Goal: Task Accomplishment & Management: Manage account settings

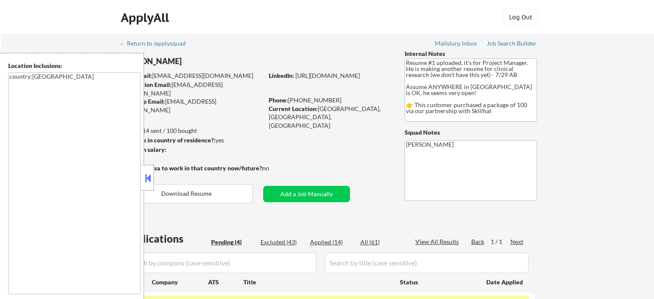
select select ""pending""
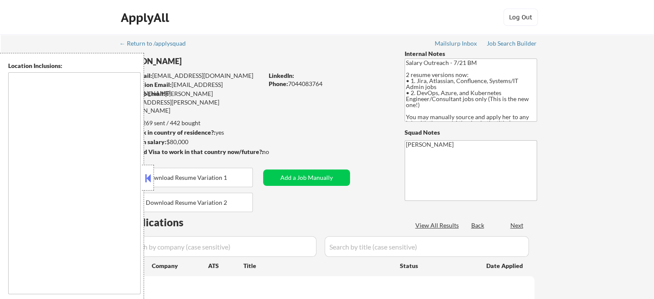
type textarea "remote"
select select ""pending""
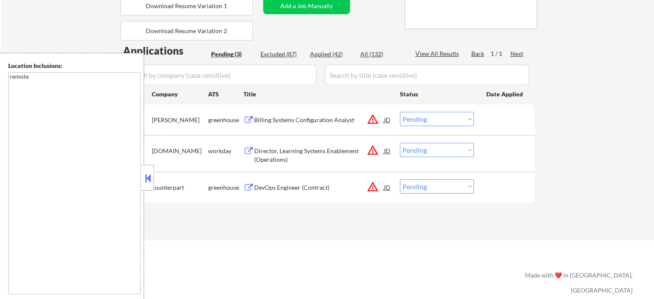
scroll to position [172, 0]
click at [296, 189] on div "DevOps Engineer (Contract)" at bounding box center [319, 187] width 130 height 9
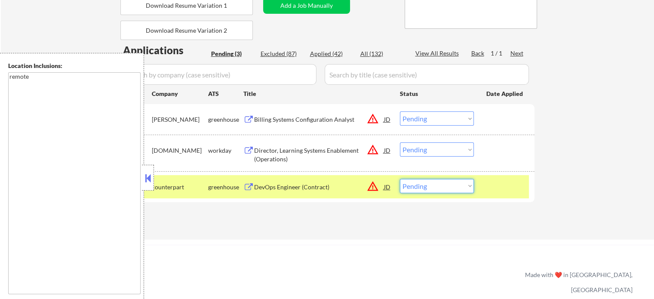
click at [412, 184] on select "Choose an option... Pending Applied Excluded (Questions) Excluded (Expired) Exc…" at bounding box center [437, 186] width 74 height 14
select select ""excluded""
click at [400, 179] on select "Choose an option... Pending Applied Excluded (Questions) Excluded (Expired) Exc…" at bounding box center [437, 186] width 74 height 14
click at [494, 192] on div at bounding box center [506, 186] width 38 height 15
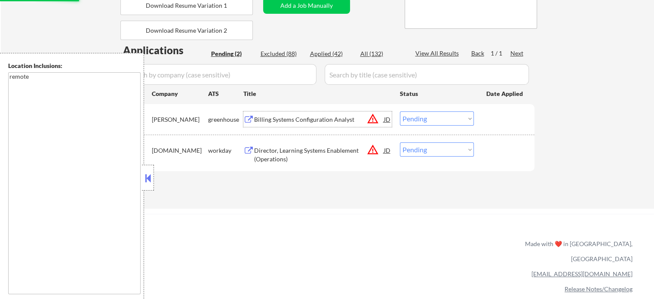
click at [276, 120] on div "Billing Systems Configuration Analyst" at bounding box center [319, 119] width 130 height 9
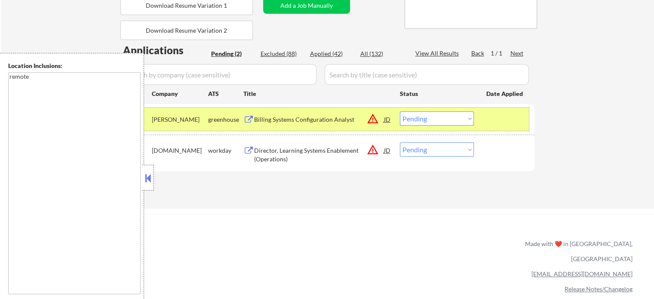
click at [509, 113] on div at bounding box center [506, 118] width 38 height 15
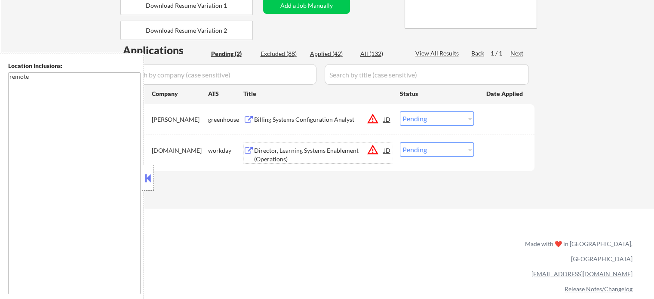
click at [274, 157] on div "Director, Learning Systems Enablement (Operations)" at bounding box center [319, 154] width 130 height 17
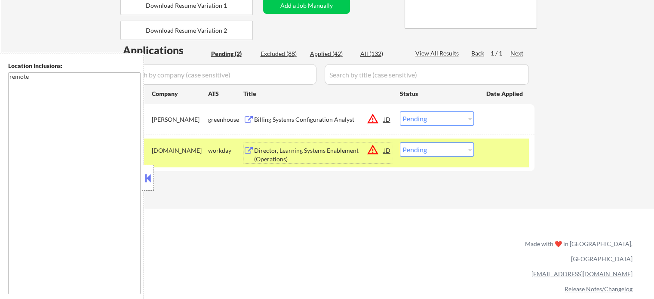
click at [435, 151] on select "Choose an option... Pending Applied Excluded (Questions) Excluded (Expired) Exc…" at bounding box center [437, 149] width 74 height 14
select select ""excluded__bad_match_""
click at [400, 142] on select "Choose an option... Pending Applied Excluded (Questions) Excluded (Expired) Exc…" at bounding box center [437, 149] width 74 height 14
click at [495, 154] on div at bounding box center [506, 149] width 38 height 15
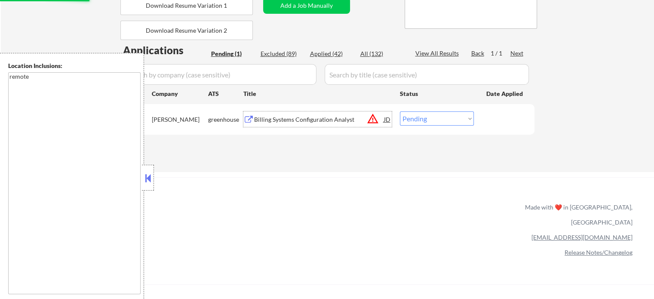
click at [259, 119] on div "Billing Systems Configuration Analyst" at bounding box center [319, 119] width 130 height 9
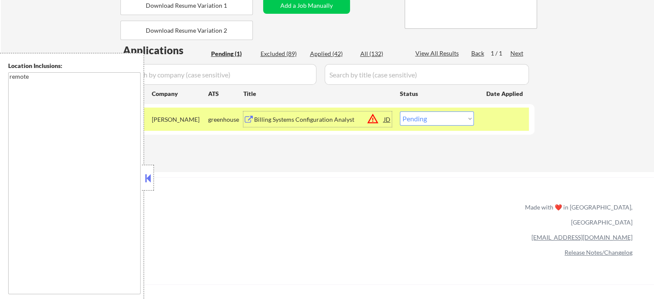
click at [416, 118] on select "Choose an option... Pending Applied Excluded (Questions) Excluded (Expired) Exc…" at bounding box center [437, 118] width 74 height 14
select select ""excluded__bad_match_""
click at [400, 111] on select "Choose an option... Pending Applied Excluded (Questions) Excluded (Expired) Exc…" at bounding box center [437, 118] width 74 height 14
click at [488, 121] on div at bounding box center [506, 118] width 38 height 15
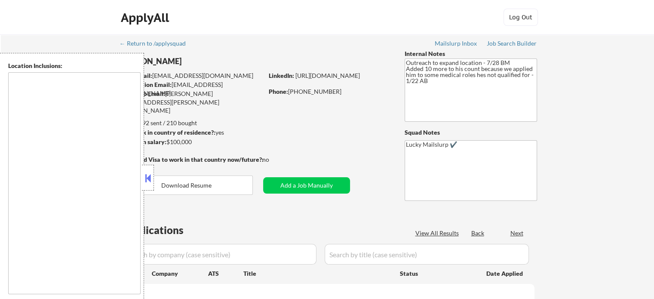
type textarea "[GEOGRAPHIC_DATA], [GEOGRAPHIC_DATA] [GEOGRAPHIC_DATA], [GEOGRAPHIC_DATA] [GEOG…"
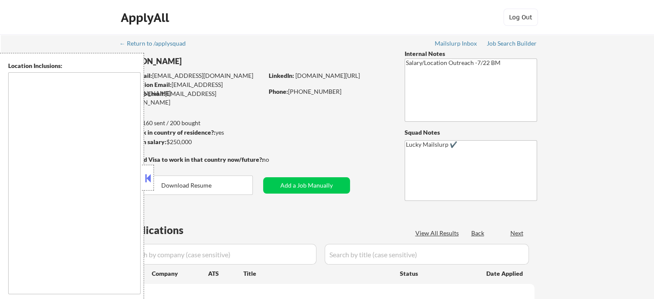
select select ""pending""
type textarea "Atlanta, GA Decatur, GA East Point, GA Brookhaven, GA Sandy Springs, GA Dunwood…"
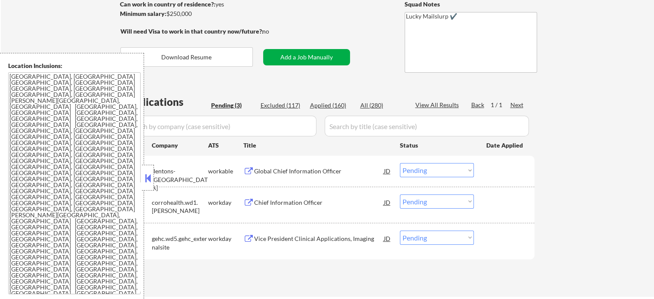
scroll to position [129, 0]
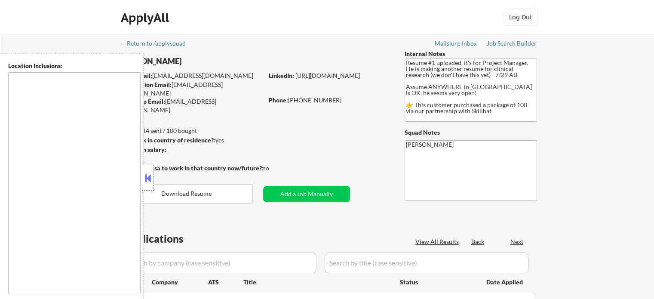
select select ""pending""
type textarea "country:[GEOGRAPHIC_DATA]"
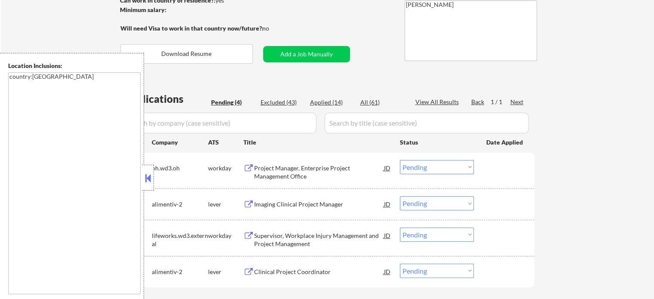
scroll to position [172, 0]
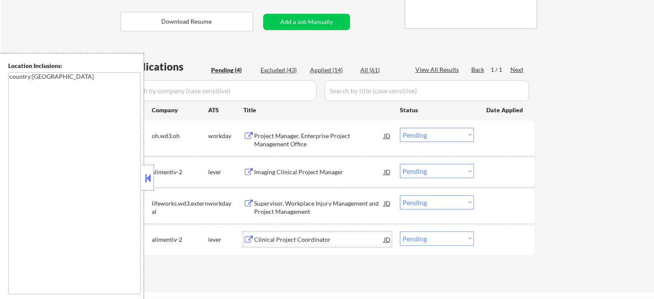
click at [301, 237] on div "Clinical Project Coordinator" at bounding box center [319, 239] width 130 height 9
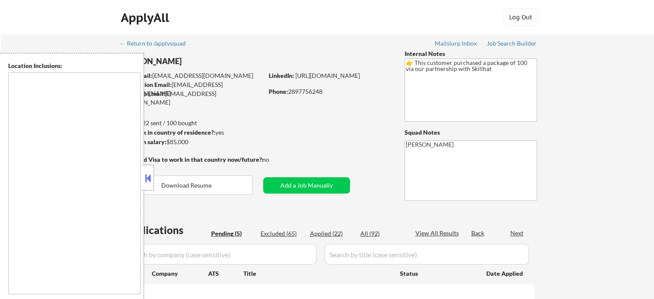
select select ""pending""
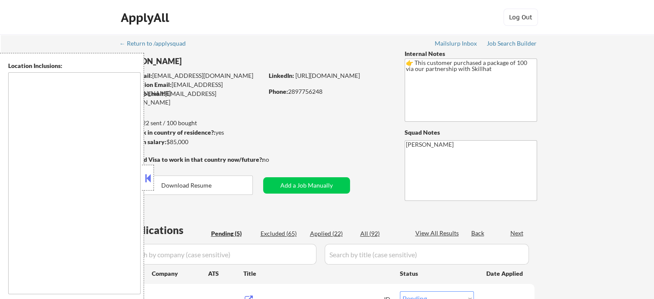
type textarea "[GEOGRAPHIC_DATA], ON [GEOGRAPHIC_DATA], ON [GEOGRAPHIC_DATA], ON [GEOGRAPHIC_D…"
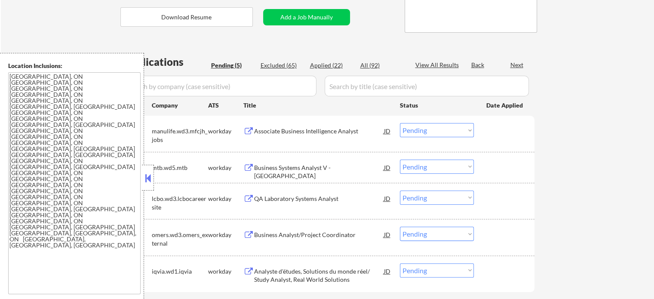
scroll to position [215, 0]
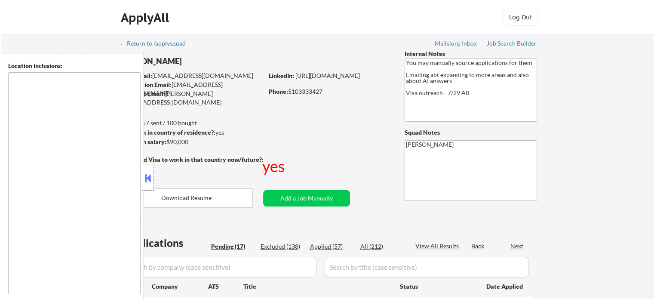
select select ""pending""
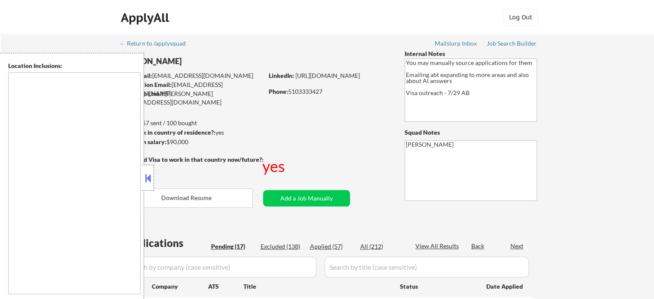
select select ""pending""
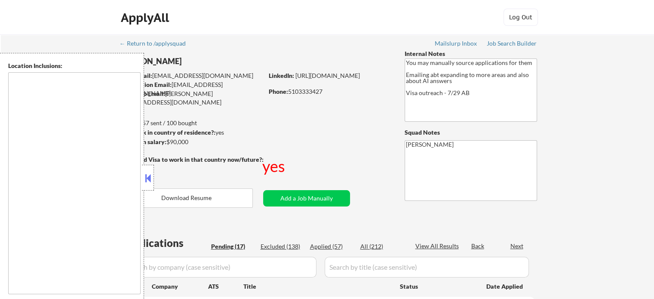
select select ""pending""
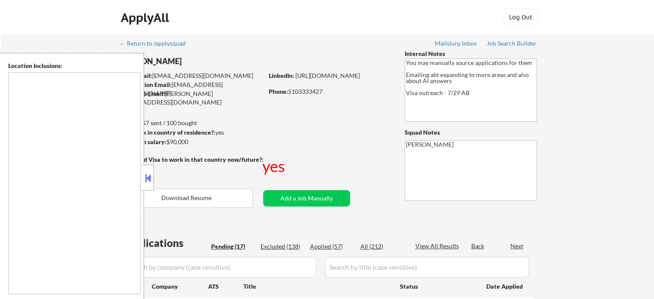
select select ""pending""
type textarea "country:[GEOGRAPHIC_DATA]"
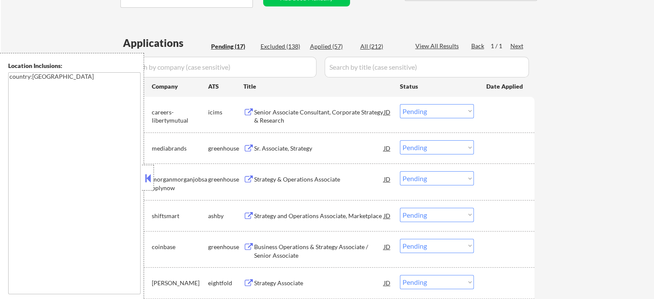
scroll to position [215, 0]
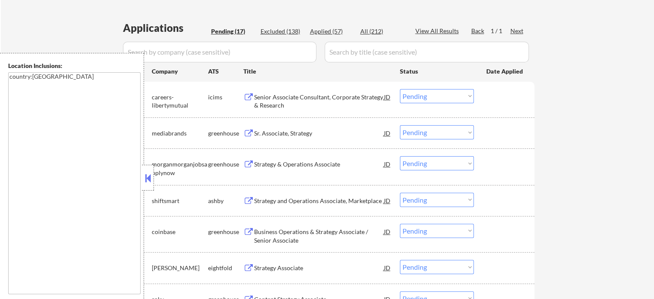
click at [269, 164] on div "Strategy & Operations Associate" at bounding box center [319, 164] width 130 height 9
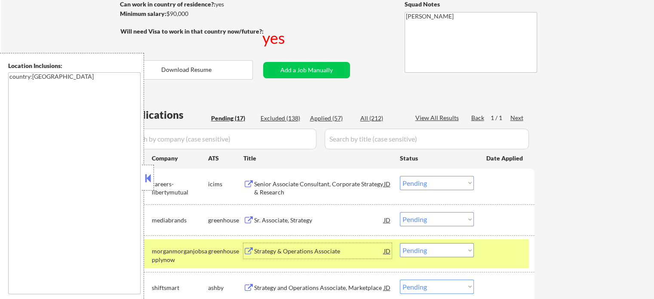
scroll to position [172, 0]
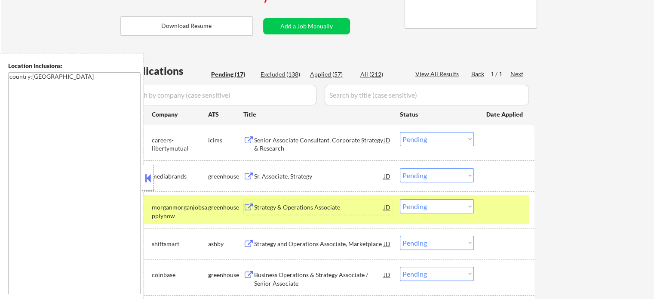
click at [422, 208] on select "Choose an option... Pending Applied Excluded (Questions) Excluded (Expired) Exc…" at bounding box center [437, 206] width 74 height 14
click at [400, 199] on select "Choose an option... Pending Applied Excluded (Questions) Excluded (Expired) Exc…" at bounding box center [437, 206] width 74 height 14
click at [493, 208] on div at bounding box center [506, 206] width 38 height 15
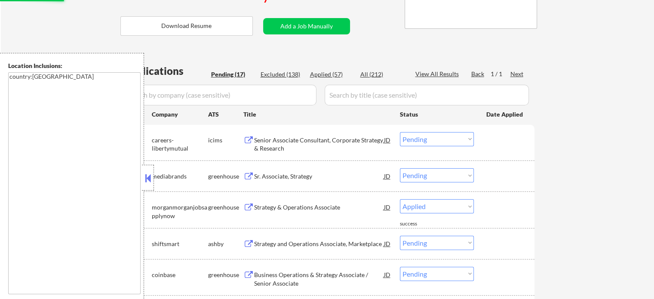
select select ""pending""
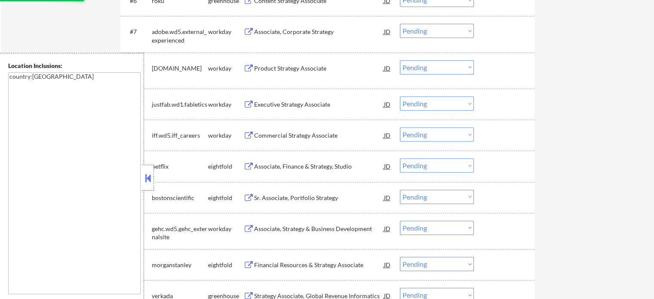
scroll to position [559, 0]
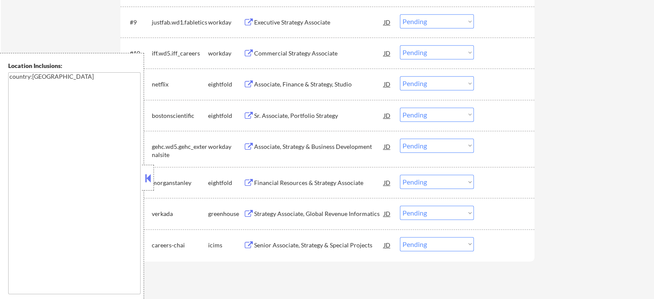
click at [290, 212] on div "Strategy Associate, Global Revenue Informatics" at bounding box center [319, 214] width 130 height 9
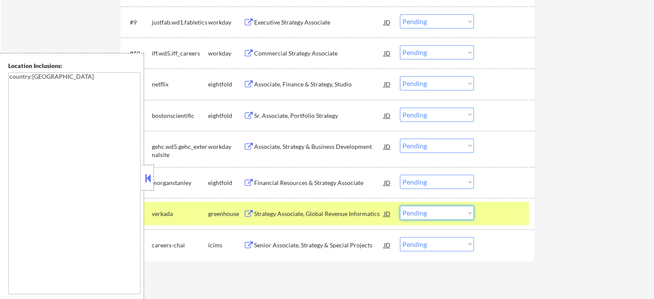
click at [425, 219] on select "Choose an option... Pending Applied Excluded (Questions) Excluded (Expired) Exc…" at bounding box center [437, 213] width 74 height 14
click at [400, 206] on select "Choose an option... Pending Applied Excluded (Questions) Excluded (Expired) Exc…" at bounding box center [437, 213] width 74 height 14
click at [494, 212] on div at bounding box center [506, 213] width 38 height 15
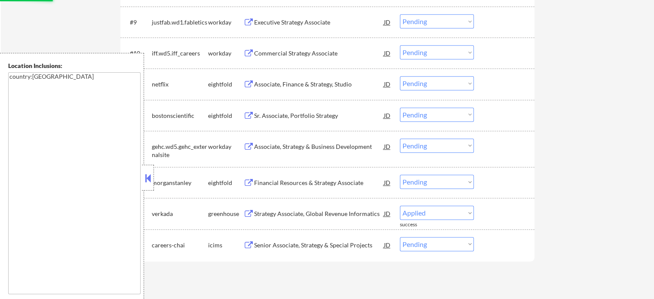
select select ""pending""
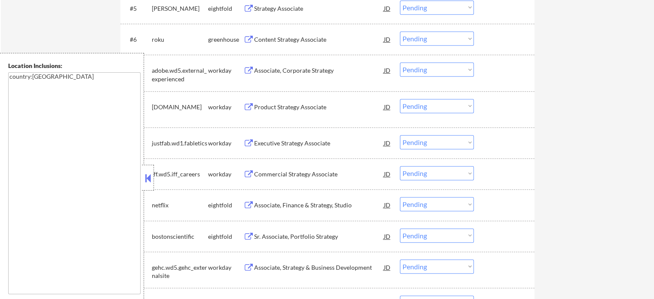
scroll to position [516, 0]
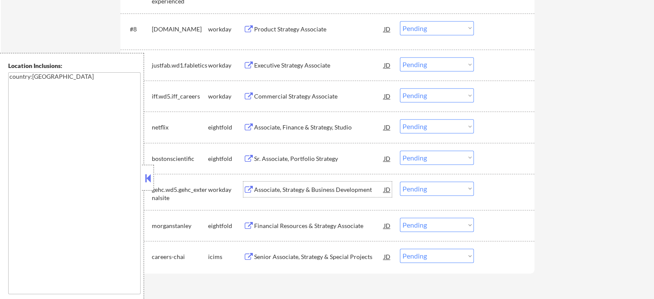
click at [282, 186] on div "Associate, Strategy & Business Development" at bounding box center [319, 189] width 130 height 9
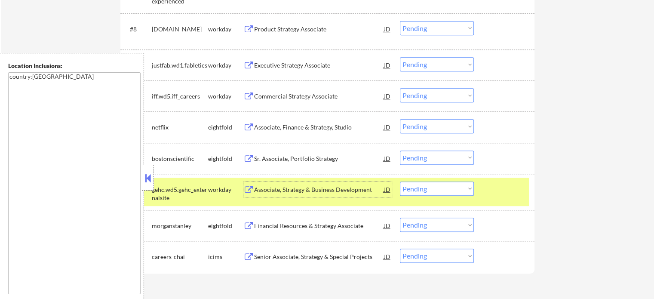
click at [432, 191] on select "Choose an option... Pending Applied Excluded (Questions) Excluded (Expired) Exc…" at bounding box center [437, 189] width 74 height 14
click at [400, 182] on select "Choose an option... Pending Applied Excluded (Questions) Excluded (Expired) Exc…" at bounding box center [437, 189] width 74 height 14
click at [506, 187] on div at bounding box center [506, 189] width 38 height 15
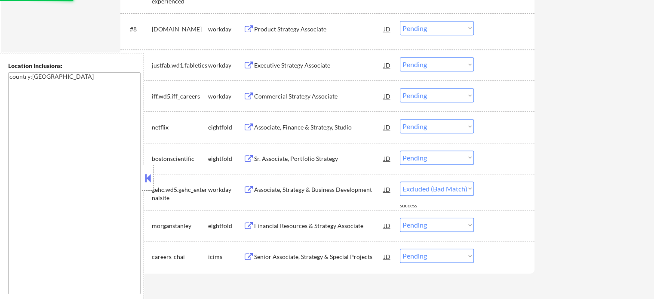
select select ""pending""
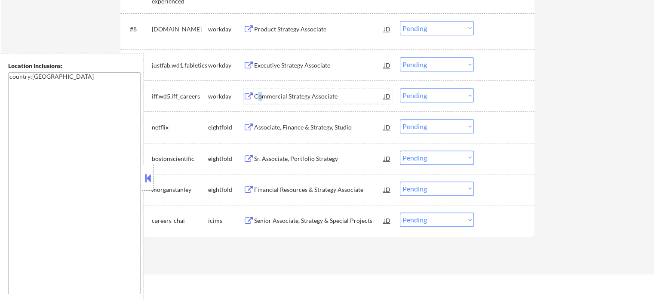
click at [260, 96] on div "Commercial Strategy Associate" at bounding box center [319, 96] width 130 height 9
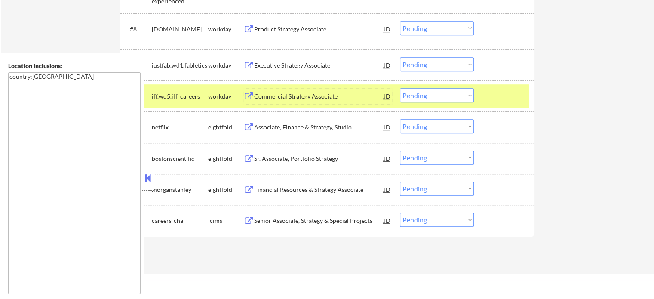
click at [492, 99] on div at bounding box center [506, 95] width 38 height 15
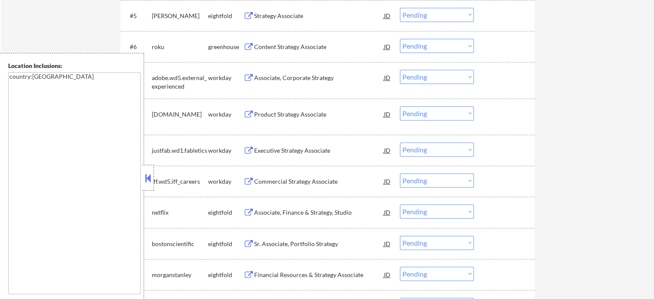
scroll to position [430, 0]
click at [277, 80] on div "Associate, Corporate Strategy" at bounding box center [319, 78] width 130 height 9
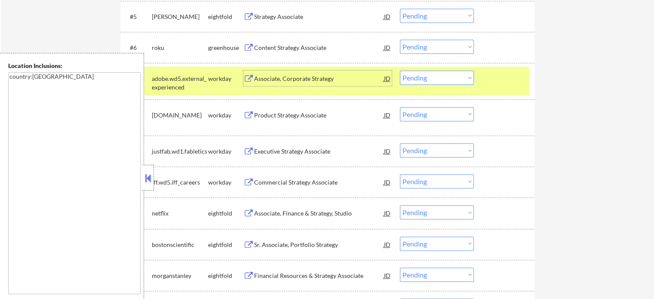
click at [504, 77] on div at bounding box center [506, 78] width 38 height 15
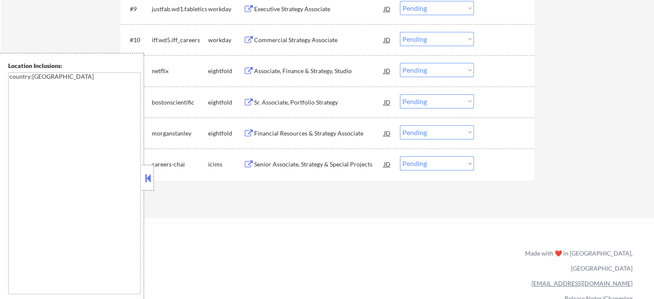
scroll to position [602, 0]
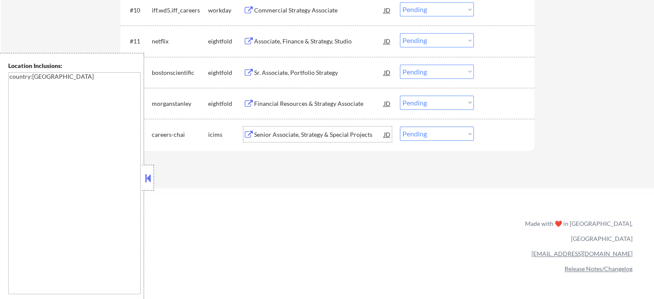
click at [279, 136] on div "Senior Associate, Strategy & Special Projects" at bounding box center [319, 134] width 130 height 9
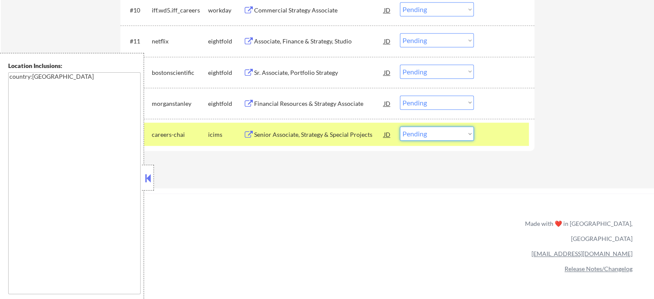
click at [435, 137] on select "Choose an option... Pending Applied Excluded (Questions) Excluded (Expired) Exc…" at bounding box center [437, 133] width 74 height 14
select select ""excluded__bad_match_""
click at [400, 126] on select "Choose an option... Pending Applied Excluded (Questions) Excluded (Expired) Exc…" at bounding box center [437, 133] width 74 height 14
click at [496, 132] on div at bounding box center [506, 133] width 38 height 15
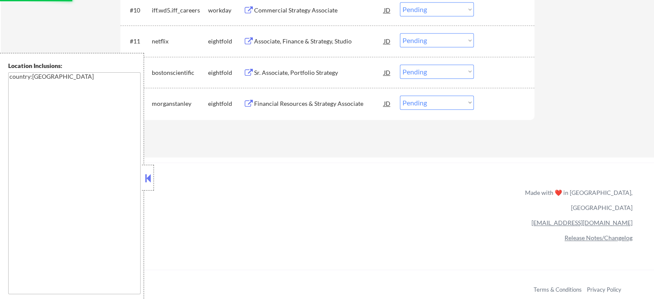
click at [296, 102] on div "Financial Resources & Strategy Associate" at bounding box center [319, 103] width 130 height 9
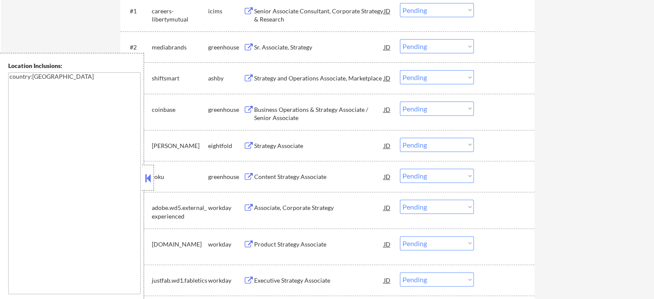
scroll to position [172, 0]
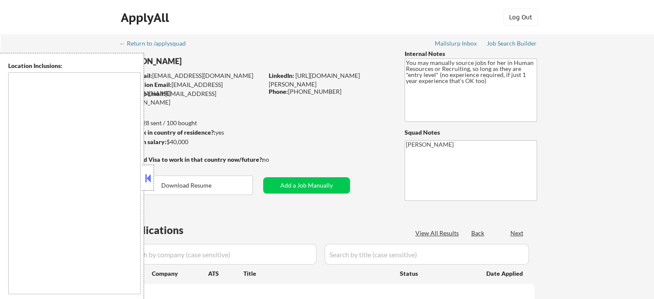
type textarea "It seems there is a misunderstanding in the location specified as "Remote." "Re…"
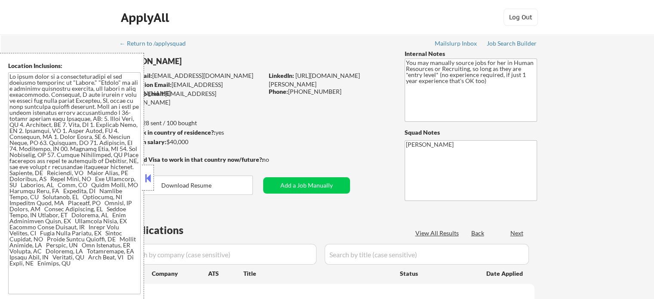
select select ""pending""
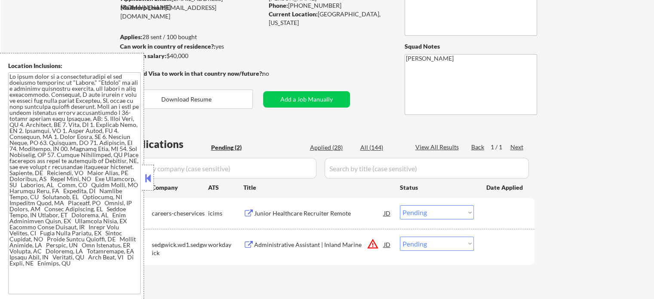
scroll to position [129, 0]
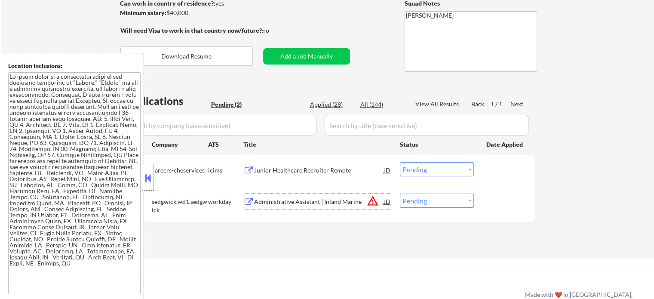
click at [303, 202] on div "Administrative Assistant | Inland Marine" at bounding box center [319, 201] width 130 height 9
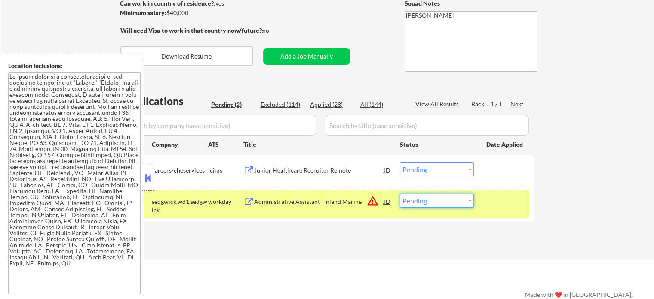
click at [435, 203] on select "Choose an option... Pending Applied Excluded (Questions) Excluded (Expired) Exc…" at bounding box center [437, 201] width 74 height 14
select select ""excluded__expired_""
click at [400, 194] on select "Choose an option... Pending Applied Excluded (Questions) Excluded (Expired) Exc…" at bounding box center [437, 201] width 74 height 14
click at [506, 198] on div at bounding box center [506, 201] width 38 height 15
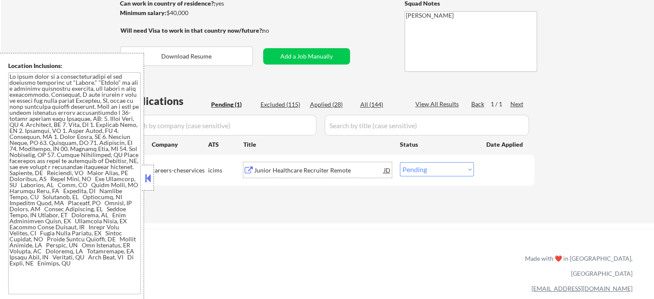
click at [302, 174] on div "Junior Healthcare Recruiter Remote" at bounding box center [319, 170] width 130 height 9
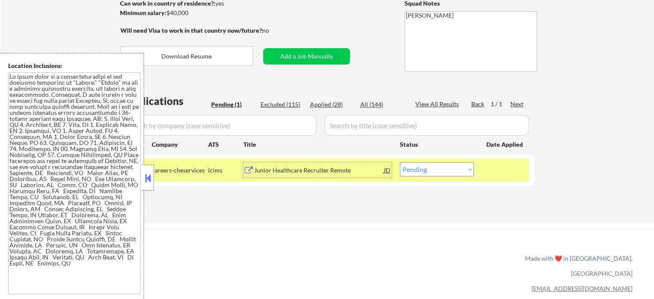
click at [450, 171] on select "Choose an option... Pending Applied Excluded (Questions) Excluded (Expired) Exc…" at bounding box center [437, 169] width 74 height 14
select select ""excluded__expired_""
click at [400, 162] on select "Choose an option... Pending Applied Excluded (Questions) Excluded (Expired) Exc…" at bounding box center [437, 169] width 74 height 14
click at [485, 168] on div "#1 careers-cheservices icims Junior Healthcare Recruiter Remote JD Choose an op…" at bounding box center [326, 169] width 406 height 23
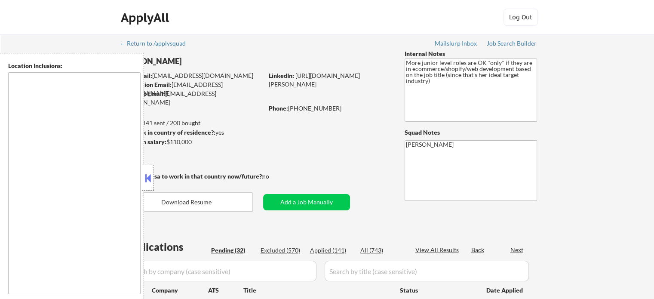
select select ""pending""
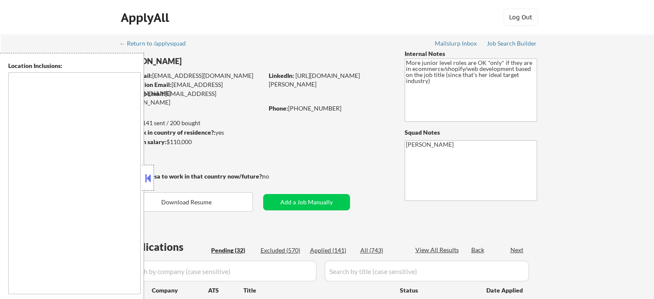
select select ""pending""
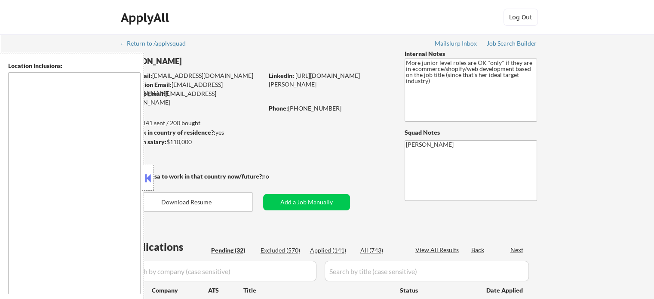
select select ""pending""
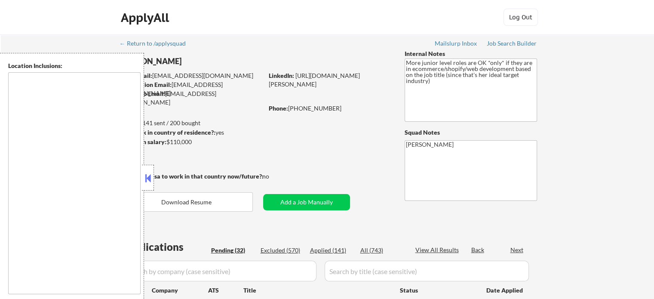
select select ""pending""
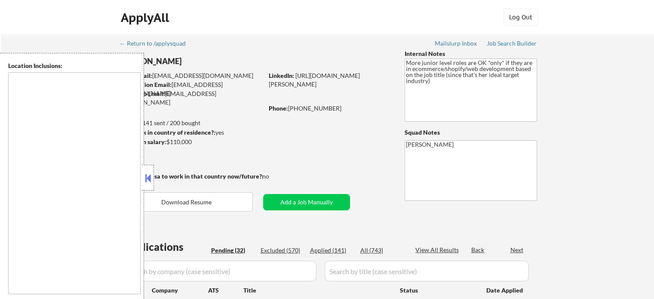
select select ""pending""
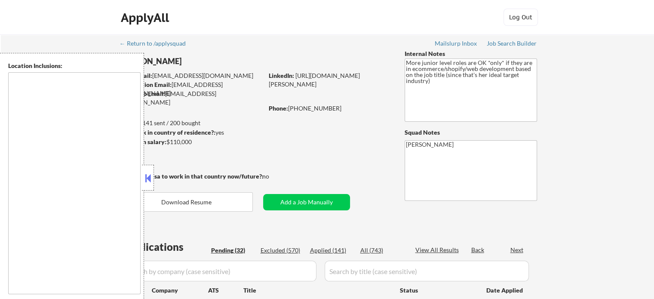
select select ""pending""
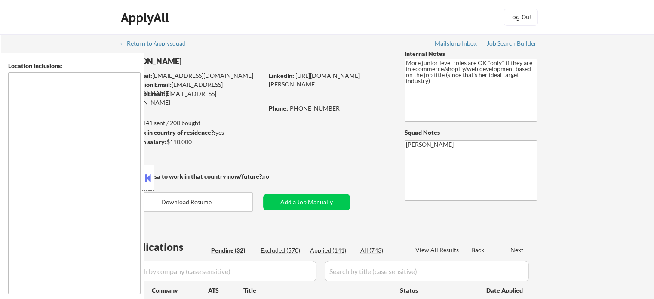
select select ""pending""
type textarea "remote"
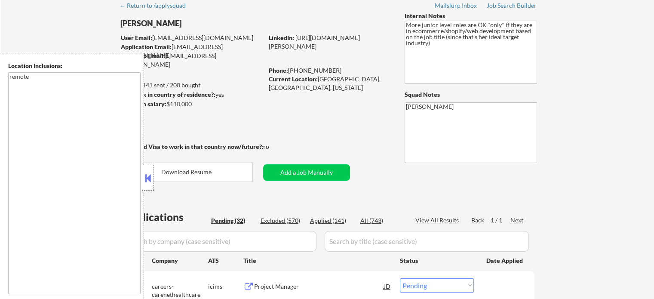
scroll to position [86, 0]
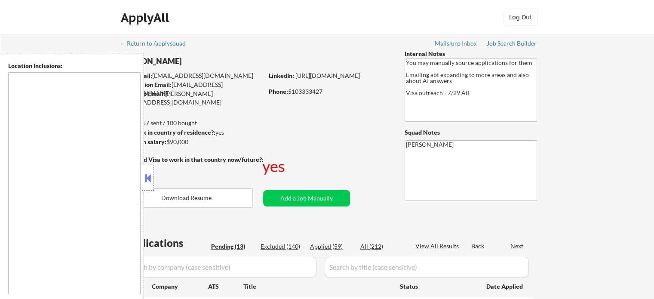
select select ""pending""
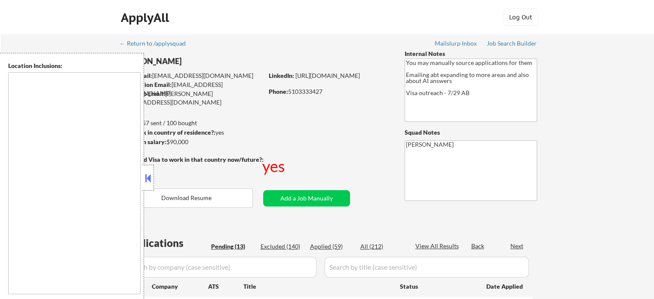
select select ""pending""
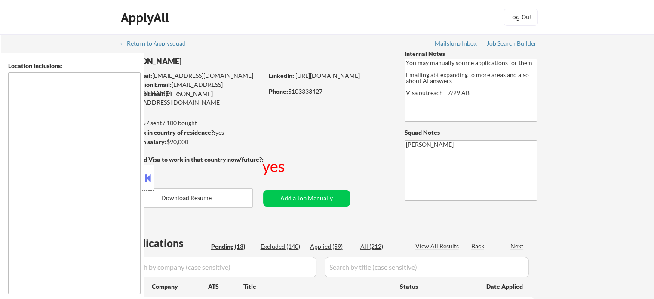
select select ""pending""
type textarea "country:[GEOGRAPHIC_DATA]"
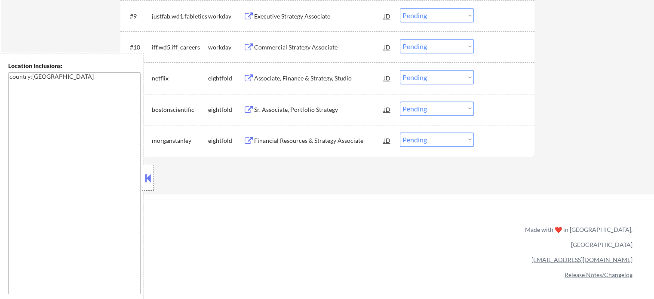
scroll to position [602, 0]
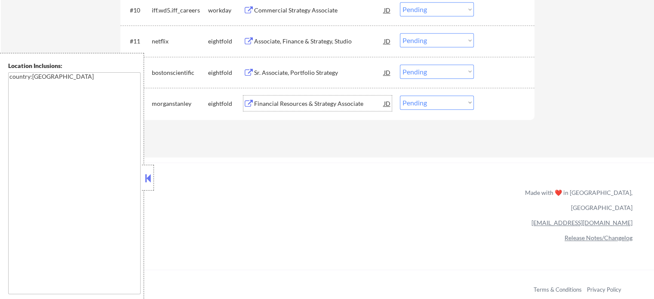
click at [303, 105] on div "Financial Resources & Strategy Associate" at bounding box center [319, 103] width 130 height 9
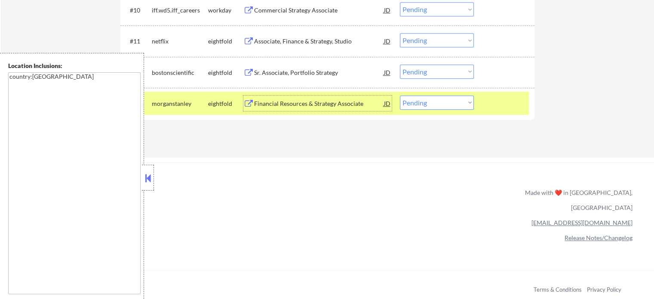
click at [436, 99] on select "Choose an option... Pending Applied Excluded (Questions) Excluded (Expired) Exc…" at bounding box center [437, 103] width 74 height 14
select select ""excluded__bad_match_""
click at [400, 96] on select "Choose an option... Pending Applied Excluded (Questions) Excluded (Expired) Exc…" at bounding box center [437, 103] width 74 height 14
click at [498, 101] on div at bounding box center [506, 103] width 38 height 15
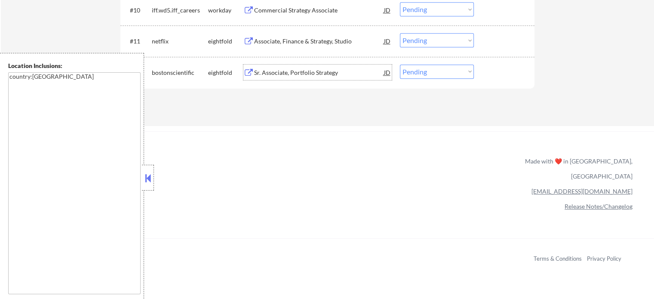
click at [280, 70] on div "Sr. Associate, Portfolio Strategy" at bounding box center [319, 72] width 130 height 9
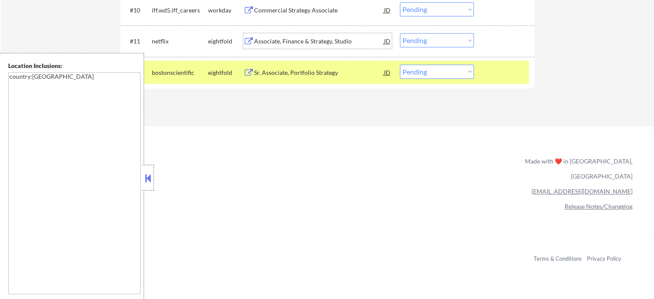
click at [292, 44] on div "Associate, Finance & Strategy, Studio" at bounding box center [319, 41] width 130 height 9
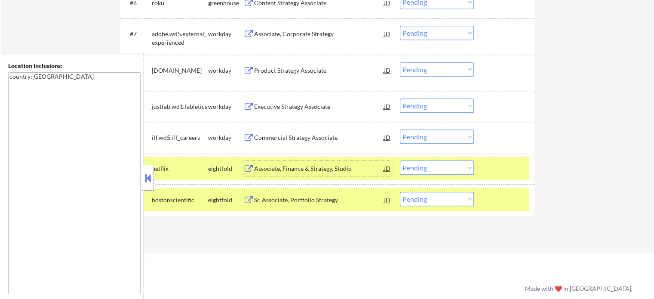
scroll to position [473, 0]
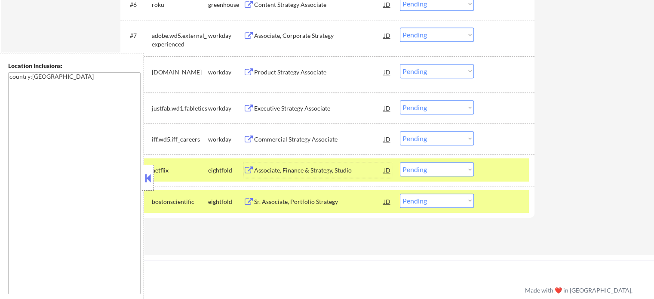
click at [516, 206] on div at bounding box center [506, 201] width 38 height 15
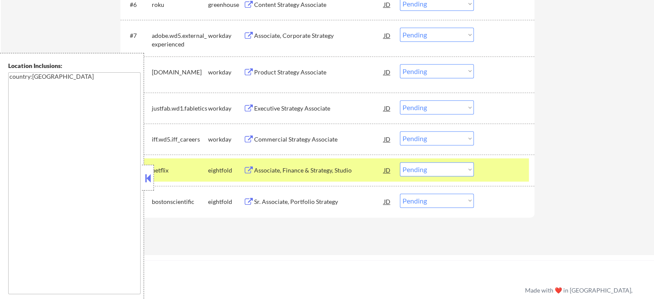
click at [503, 171] on div at bounding box center [506, 169] width 38 height 15
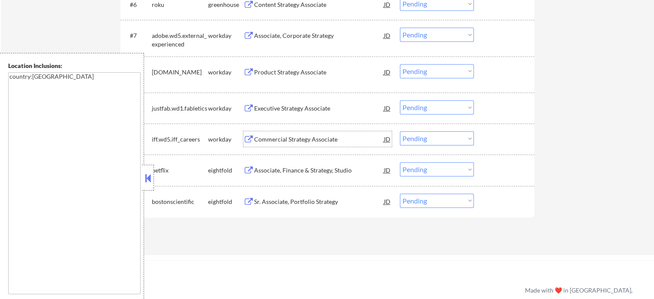
click at [296, 139] on div "Commercial Strategy Associate" at bounding box center [319, 139] width 130 height 9
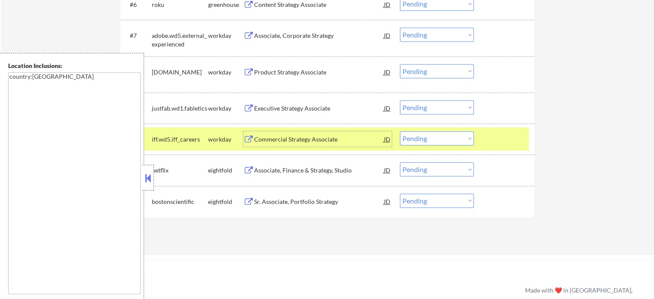
click at [491, 141] on div at bounding box center [506, 138] width 38 height 15
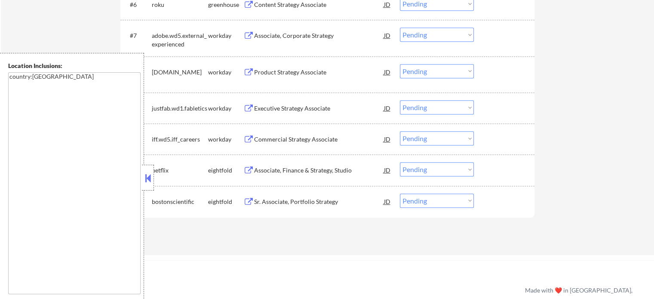
click at [298, 112] on div "Executive Strategy Associate" at bounding box center [319, 108] width 130 height 9
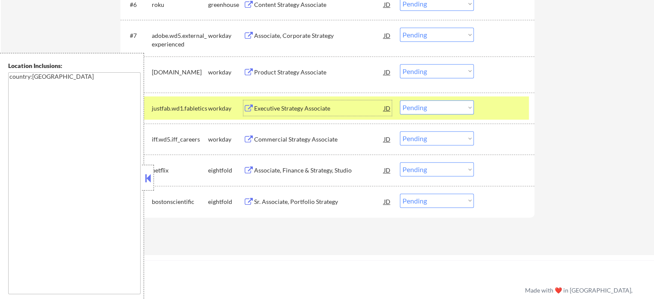
click at [254, 144] on div "Commercial Strategy Associate" at bounding box center [319, 138] width 130 height 15
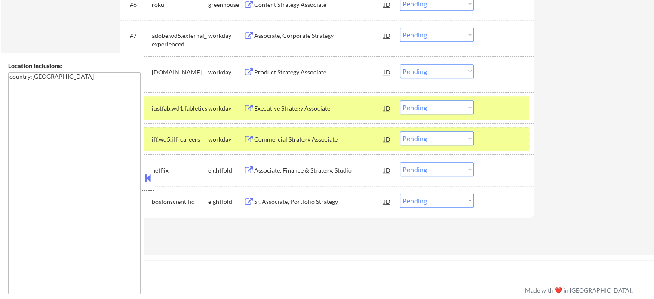
drag, startPoint x: 489, startPoint y: 141, endPoint x: 489, endPoint y: 108, distance: 33.1
click at [489, 141] on div at bounding box center [506, 138] width 38 height 15
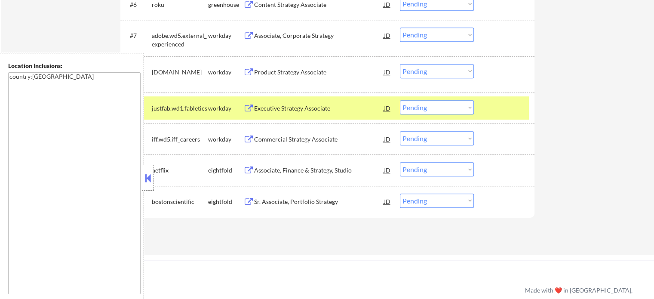
click at [489, 107] on div at bounding box center [506, 107] width 38 height 15
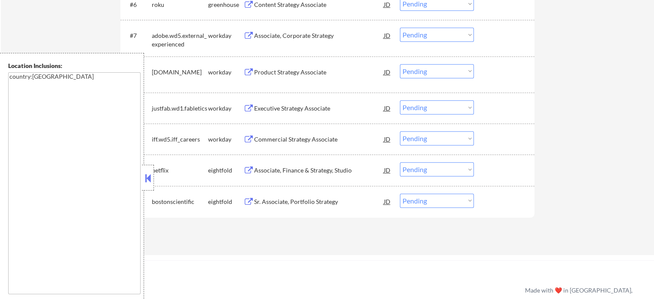
click at [279, 40] on div "Associate, Corporate Strategy" at bounding box center [319, 35] width 130 height 9
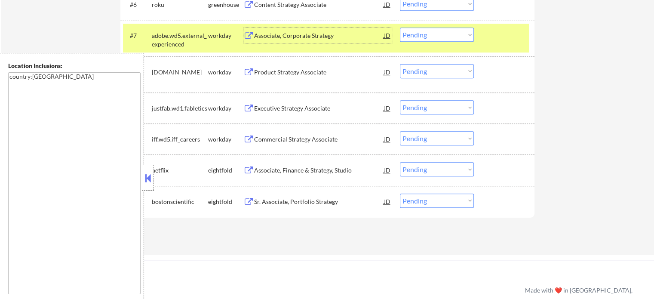
click at [504, 42] on div at bounding box center [506, 35] width 38 height 15
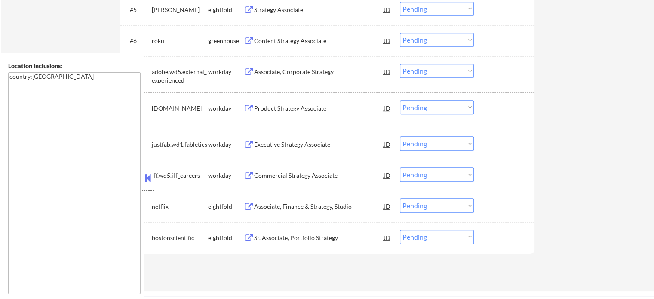
scroll to position [387, 0]
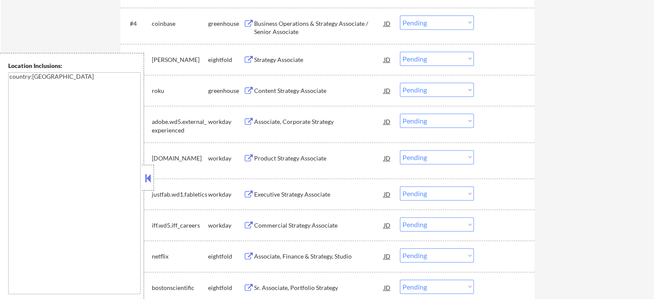
click at [269, 87] on div "Content Strategy Associate" at bounding box center [319, 90] width 130 height 9
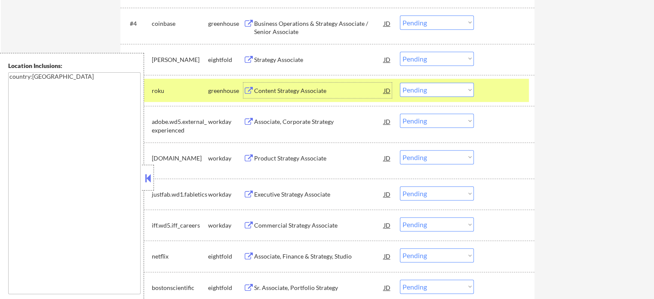
click at [487, 90] on div at bounding box center [506, 90] width 38 height 15
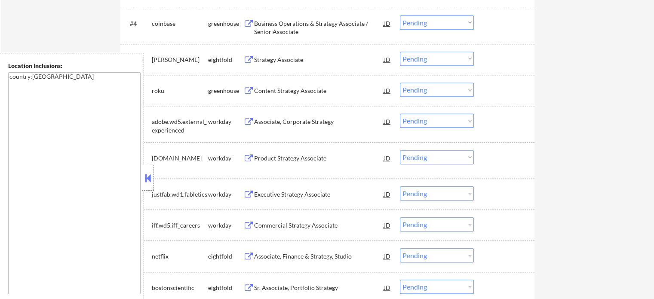
click at [254, 53] on div "Strategy Associate" at bounding box center [319, 59] width 130 height 15
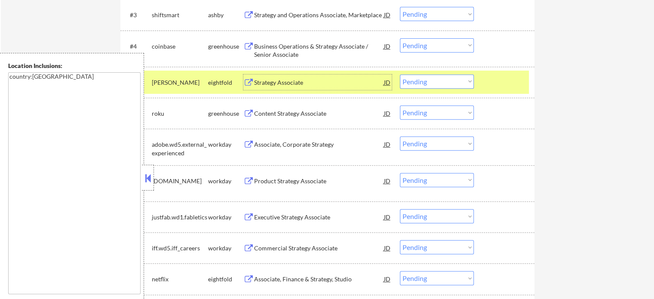
scroll to position [344, 0]
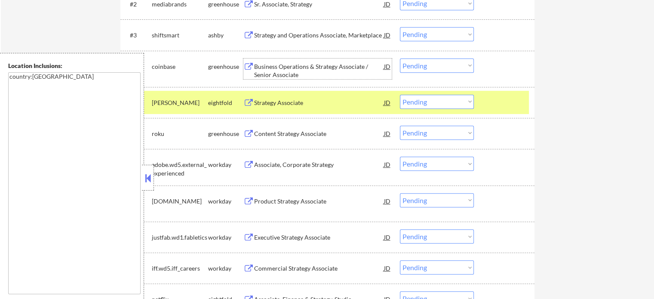
click at [272, 72] on div "Business Operations & Strategy Associate / Senior Associate" at bounding box center [319, 70] width 130 height 17
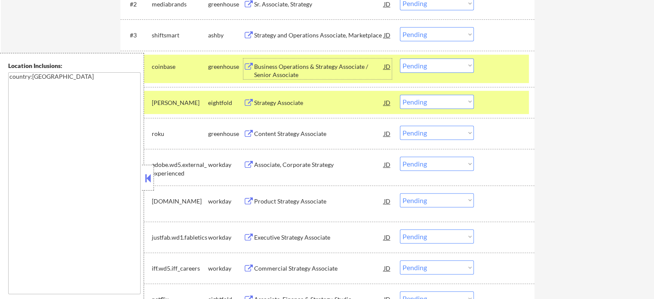
click at [298, 134] on div "Content Strategy Associate" at bounding box center [319, 133] width 130 height 9
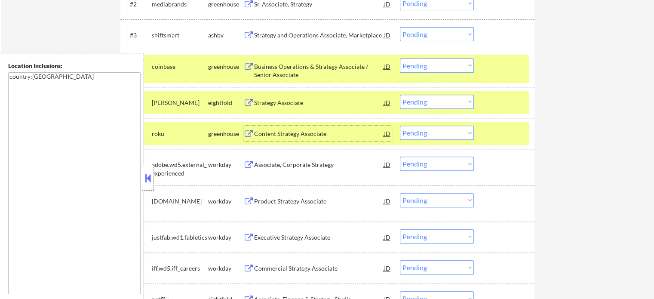
scroll to position [172, 0]
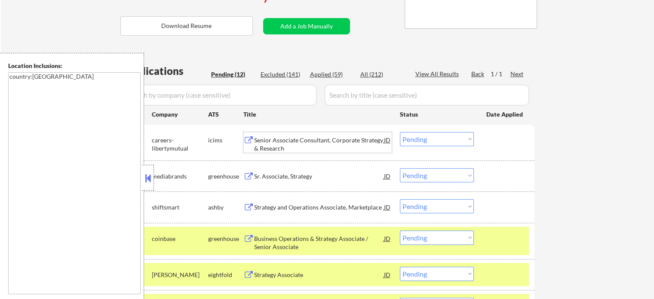
click at [279, 142] on div "Senior Associate Consultant, Corporate Strategy & Research" at bounding box center [319, 144] width 130 height 17
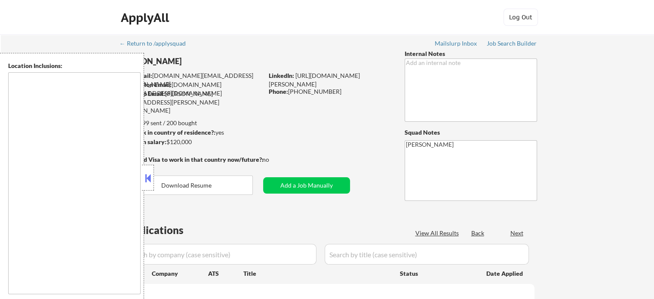
type textarea "[GEOGRAPHIC_DATA], [GEOGRAPHIC_DATA], [GEOGRAPHIC_DATA] [GEOGRAPHIC_DATA], [GEO…"
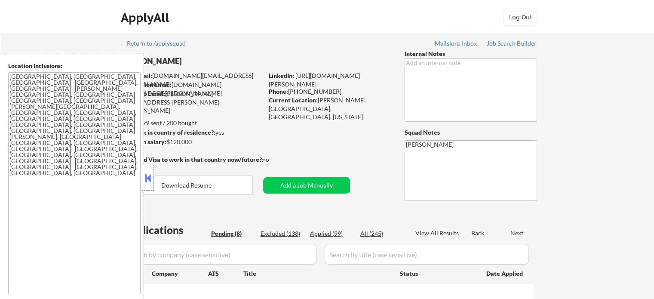
select select ""pending""
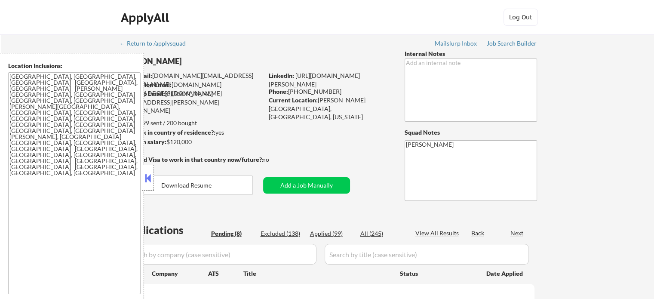
select select ""pending""
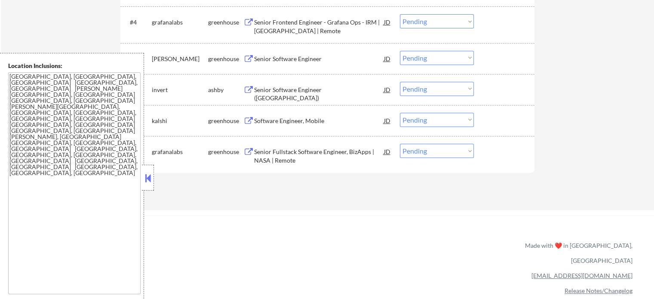
scroll to position [430, 0]
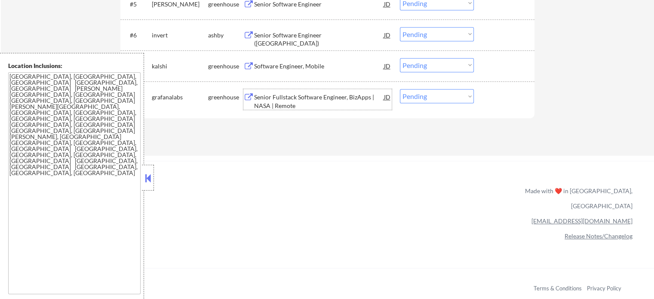
click at [283, 103] on div "Senior Fullstack Software Engineer, BizApps | NASA | Remote" at bounding box center [319, 101] width 130 height 17
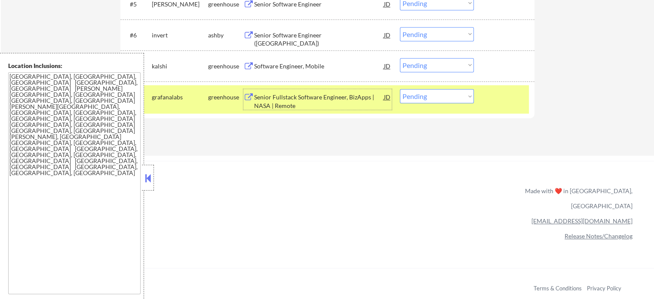
click at [308, 68] on div "Software Engineer, Mobile" at bounding box center [319, 66] width 130 height 9
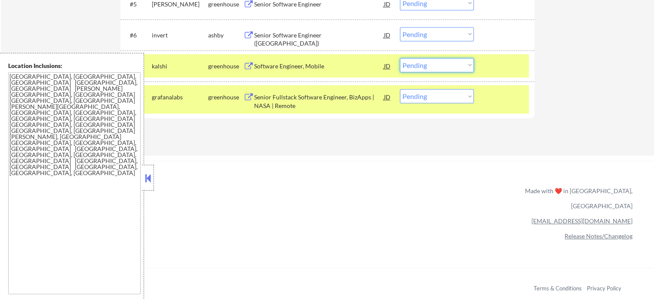
click at [447, 68] on select "Choose an option... Pending Applied Excluded (Questions) Excluded (Expired) Exc…" at bounding box center [437, 65] width 74 height 14
click at [400, 58] on select "Choose an option... Pending Applied Excluded (Questions) Excluded (Expired) Exc…" at bounding box center [437, 65] width 74 height 14
click at [501, 99] on div at bounding box center [506, 96] width 38 height 15
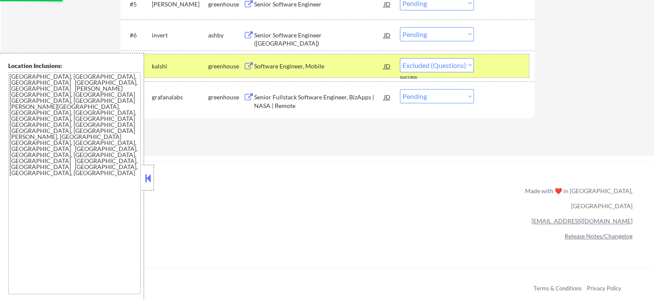
click at [496, 69] on div at bounding box center [506, 65] width 38 height 15
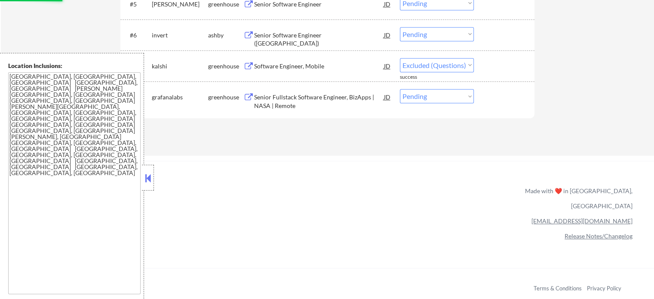
select select ""pending""
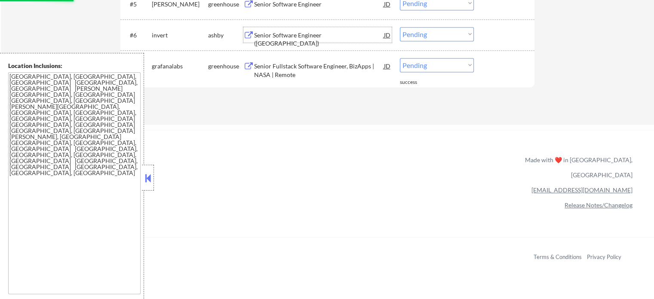
click at [265, 35] on div "Senior Software Engineer ([GEOGRAPHIC_DATA])" at bounding box center [319, 39] width 130 height 17
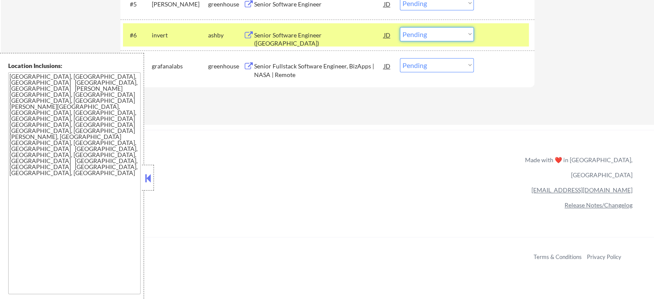
click at [429, 34] on select "Choose an option... Pending Applied Excluded (Questions) Excluded (Expired) Exc…" at bounding box center [437, 34] width 74 height 14
click at [400, 27] on select "Choose an option... Pending Applied Excluded (Questions) Excluded (Expired) Exc…" at bounding box center [437, 34] width 74 height 14
click at [517, 34] on div at bounding box center [506, 34] width 38 height 15
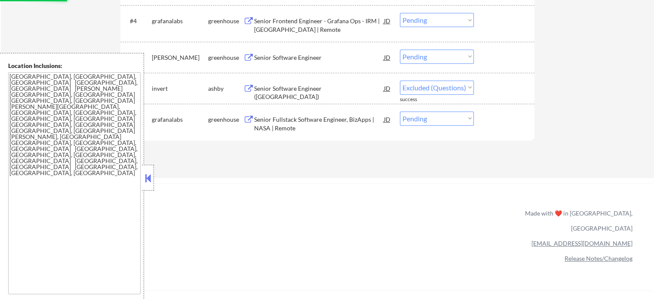
scroll to position [344, 0]
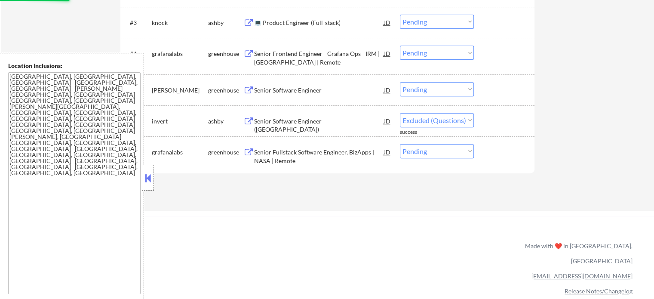
select select ""pending""
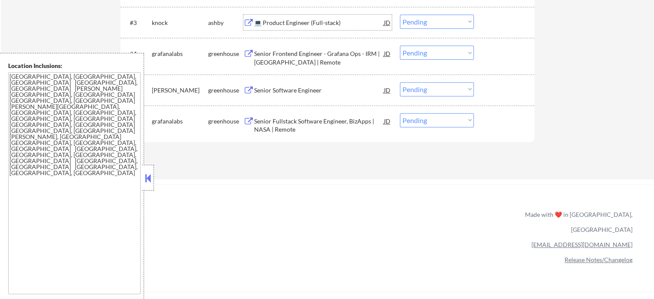
click at [285, 24] on div "💻 Product Engineer (Full-stack)" at bounding box center [319, 22] width 130 height 9
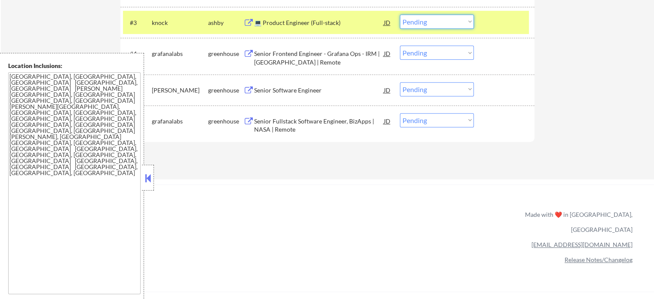
click at [413, 17] on select "Choose an option... Pending Applied Excluded (Questions) Excluded (Expired) Exc…" at bounding box center [437, 22] width 74 height 14
click at [400, 15] on select "Choose an option... Pending Applied Excluded (Questions) Excluded (Expired) Exc…" at bounding box center [437, 22] width 74 height 14
click at [499, 27] on div at bounding box center [506, 22] width 38 height 15
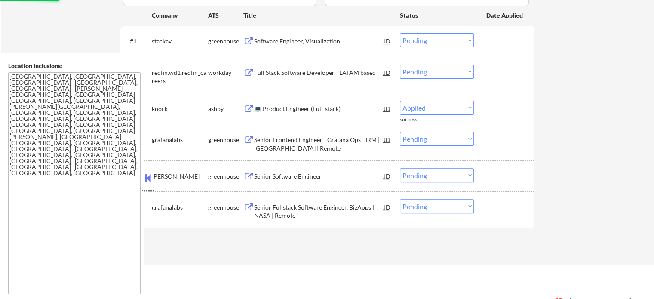
scroll to position [258, 0]
select select ""pending""
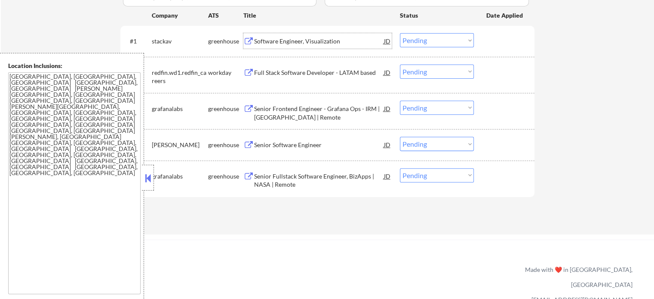
click at [274, 43] on div "Software Engineer, Visualization" at bounding box center [319, 41] width 130 height 9
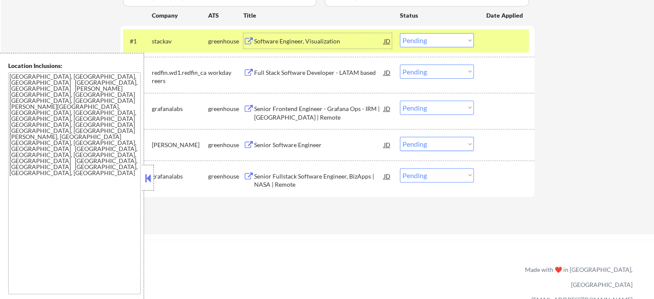
click at [306, 72] on div "Full Stack Software Developer - LATAM based" at bounding box center [319, 72] width 130 height 9
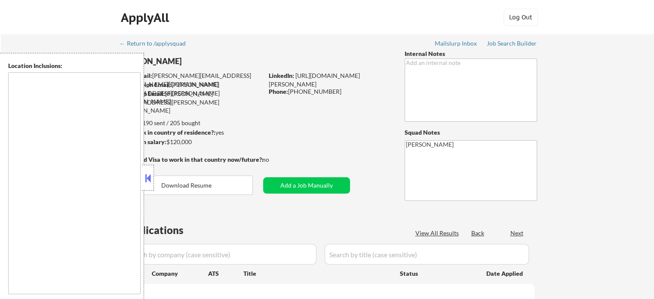
type textarea "[GEOGRAPHIC_DATA], [GEOGRAPHIC_DATA] [GEOGRAPHIC_DATA], [GEOGRAPHIC_DATA] [GEOG…"
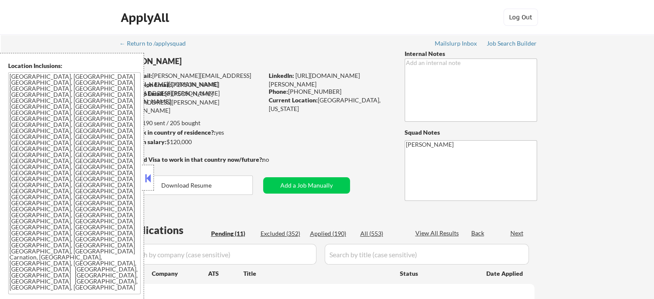
select select ""pending""
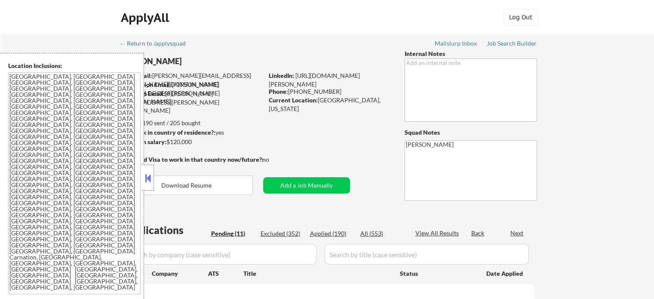
select select ""pending""
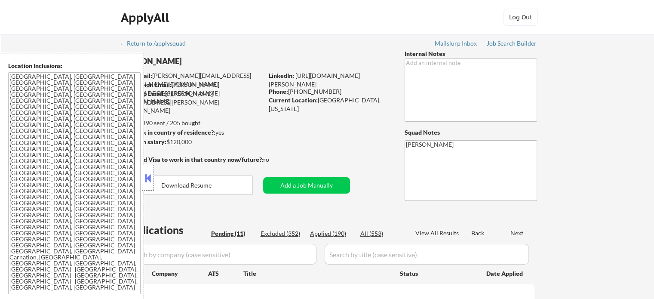
select select ""pending""
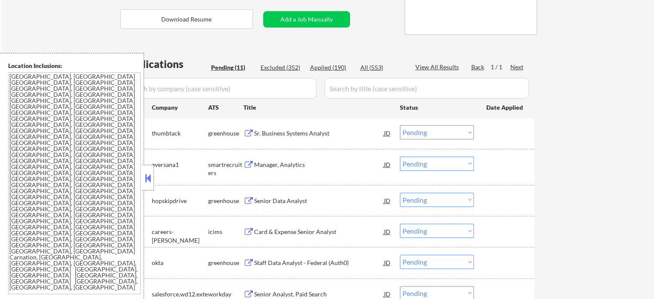
scroll to position [172, 0]
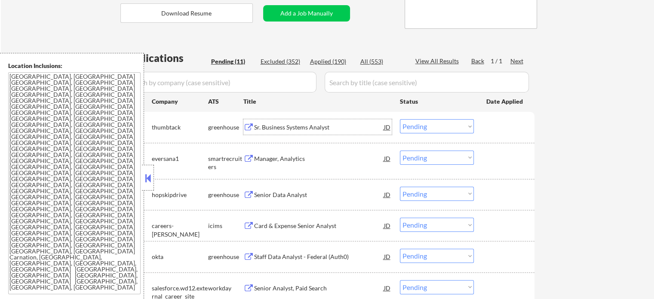
click at [277, 132] on div "Sr. Business Systems Analyst" at bounding box center [319, 126] width 130 height 15
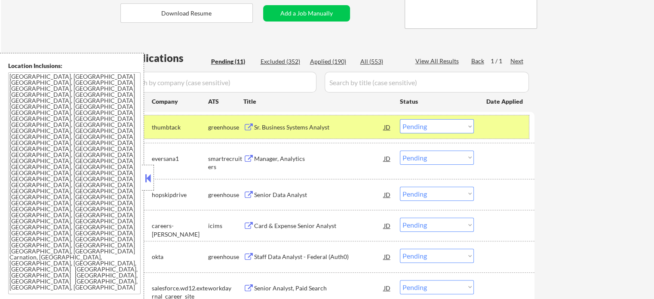
click at [494, 134] on div at bounding box center [506, 126] width 38 height 15
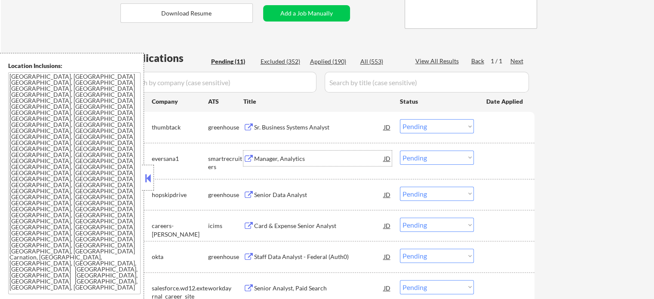
click at [267, 160] on div "Manager, Analytics" at bounding box center [319, 158] width 130 height 9
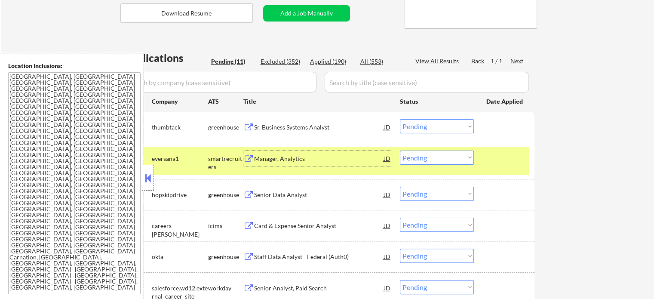
click at [498, 157] on div at bounding box center [506, 158] width 38 height 15
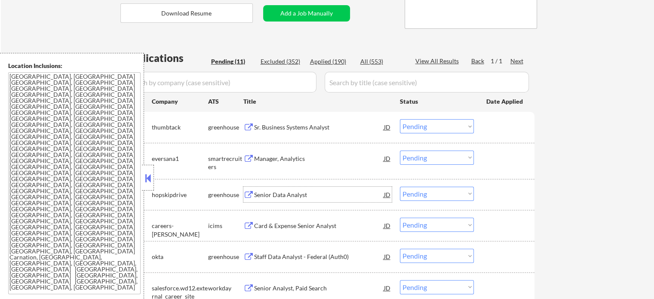
click at [293, 197] on div "Senior Data Analyst" at bounding box center [319, 195] width 130 height 9
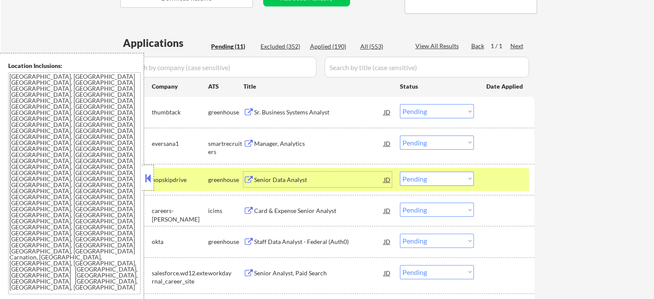
scroll to position [301, 0]
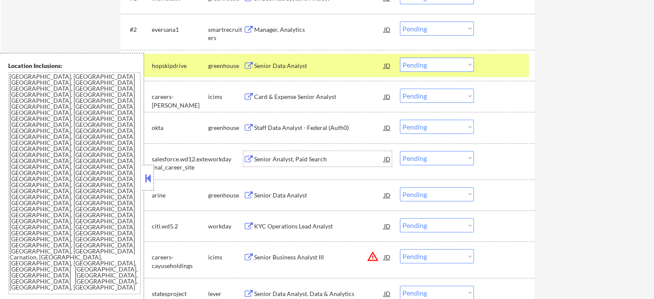
click at [273, 161] on div "Senior Analyst, Paid Search" at bounding box center [319, 159] width 130 height 9
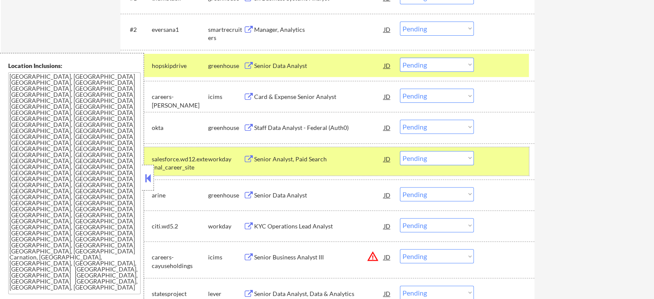
drag, startPoint x: 510, startPoint y: 171, endPoint x: 508, endPoint y: 132, distance: 38.3
click at [509, 171] on div "#6 salesforce.wd12.external_career_site workday Senior Analyst, Paid Search JD …" at bounding box center [326, 161] width 406 height 28
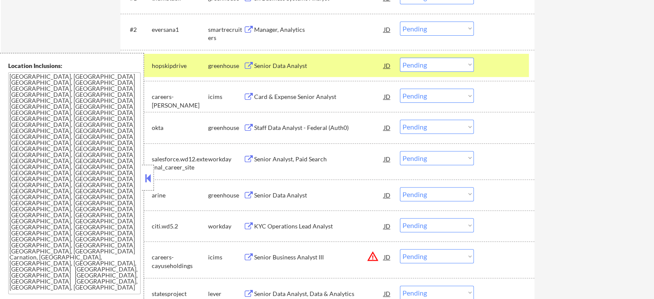
click at [509, 62] on div at bounding box center [506, 65] width 38 height 15
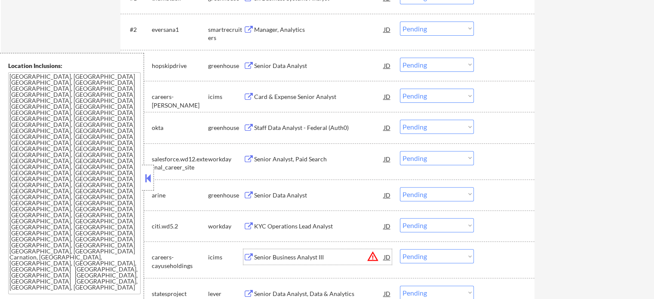
click at [284, 254] on div "Senior Business Analyst III" at bounding box center [319, 257] width 130 height 9
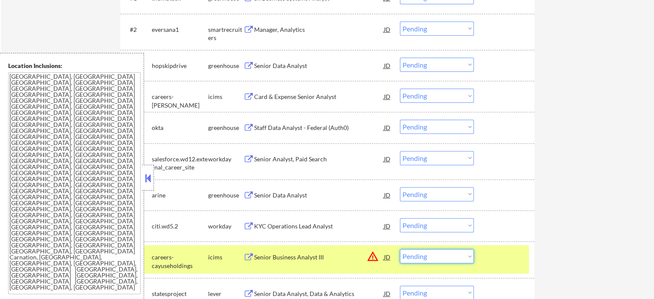
click at [465, 256] on select "Choose an option... Pending Applied Excluded (Questions) Excluded (Expired) Exc…" at bounding box center [437, 256] width 74 height 14
click at [400, 249] on select "Choose an option... Pending Applied Excluded (Questions) Excluded (Expired) Exc…" at bounding box center [437, 256] width 74 height 14
click at [489, 258] on div at bounding box center [506, 256] width 38 height 15
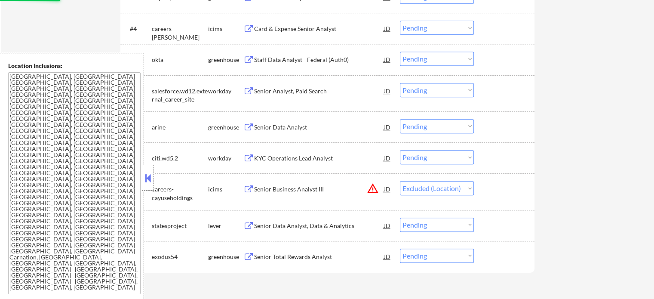
scroll to position [430, 0]
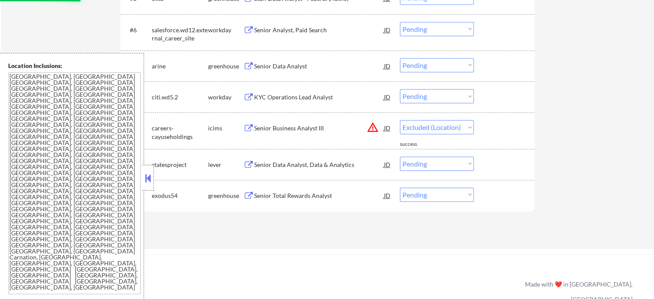
select select ""pending""
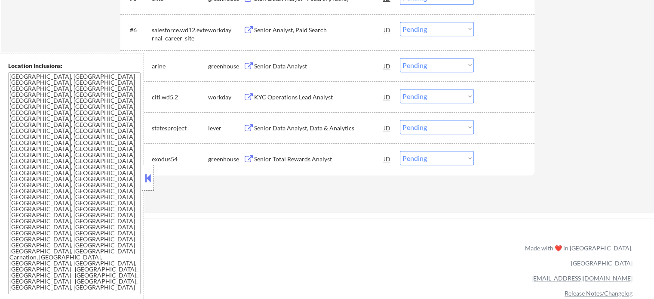
click at [280, 136] on div "#9 statesproject lever Senior Data Analyst, Data & Analytics JD warning_amber C…" at bounding box center [326, 127] width 406 height 23
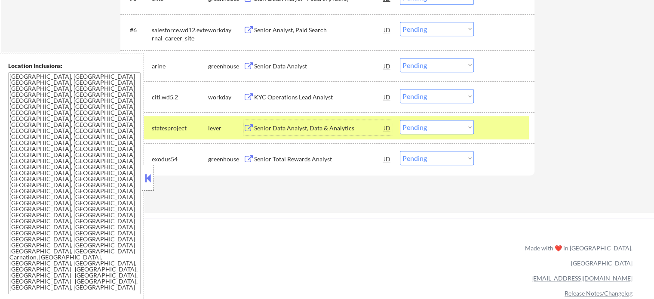
click at [271, 122] on div "Senior Data Analyst, Data & Analytics" at bounding box center [319, 127] width 130 height 15
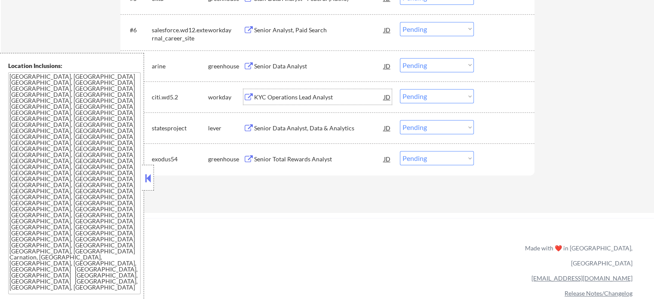
click at [297, 96] on div "KYC Operations Lead Analyst" at bounding box center [319, 97] width 130 height 9
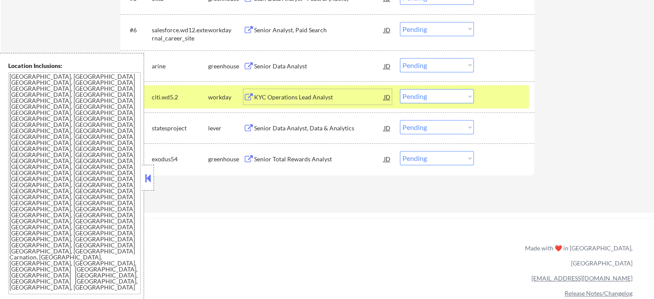
click at [492, 92] on div at bounding box center [506, 96] width 38 height 15
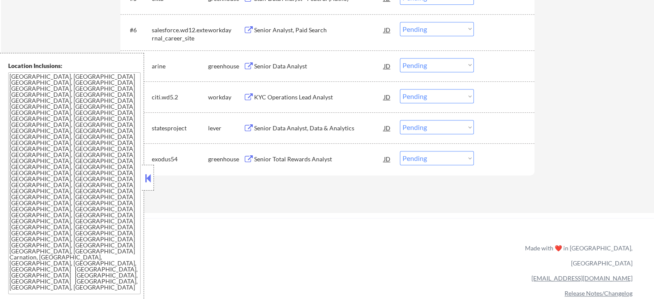
click at [282, 65] on div "Senior Data Analyst" at bounding box center [319, 66] width 130 height 9
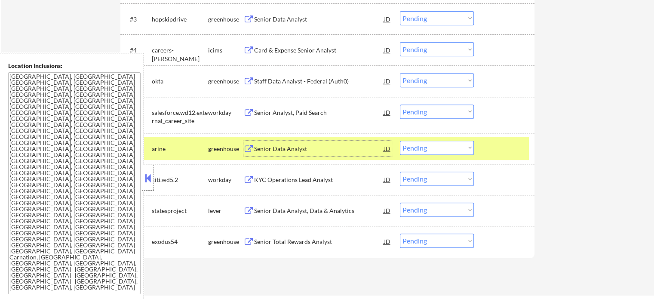
scroll to position [344, 0]
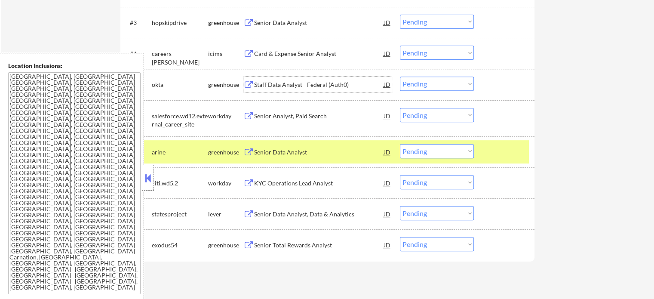
click at [272, 89] on div "Staff Data Analyst - Federal (Auth0)" at bounding box center [319, 84] width 130 height 15
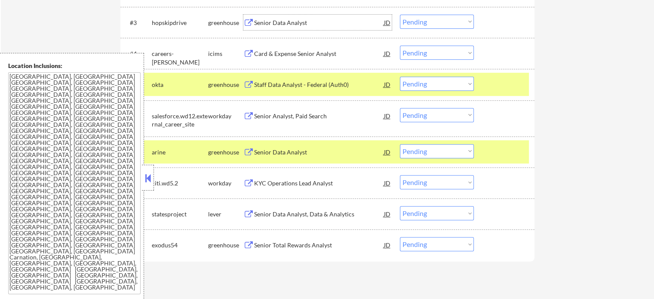
click at [282, 22] on div "Senior Data Analyst" at bounding box center [319, 22] width 130 height 9
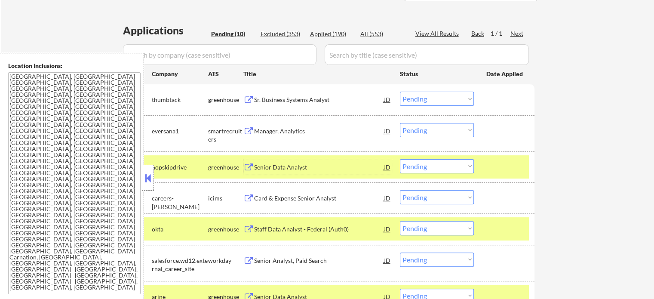
scroll to position [172, 0]
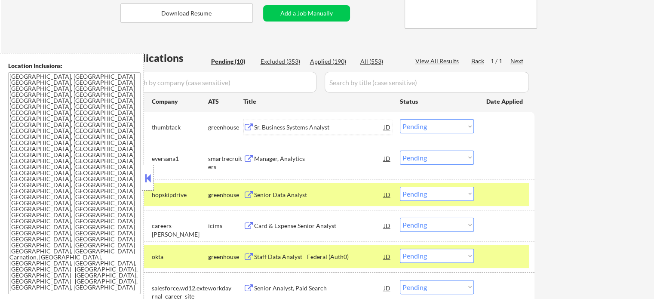
drag, startPoint x: 279, startPoint y: 121, endPoint x: 279, endPoint y: 129, distance: 7.8
click at [279, 129] on div "Sr. Business Systems Analyst" at bounding box center [319, 126] width 130 height 15
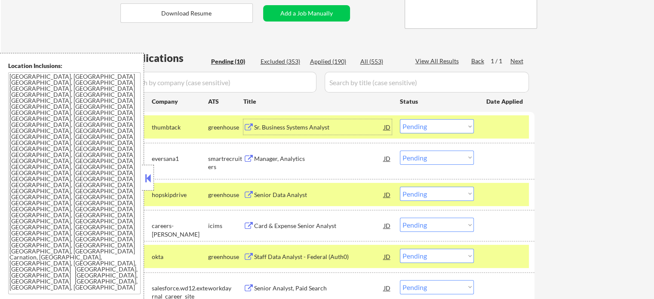
click at [501, 136] on div "#1 thumbtack greenhouse Sr. Business Systems Analyst JD Choose an option... Pen…" at bounding box center [326, 126] width 406 height 23
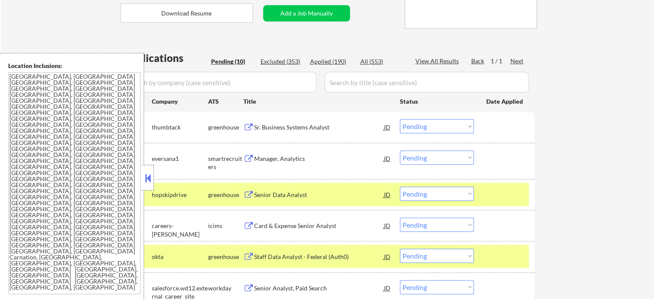
click at [524, 206] on div "#3 hopskipdrive greenhouse Senior Data Analyst JD Choose an option... Pending A…" at bounding box center [326, 194] width 406 height 23
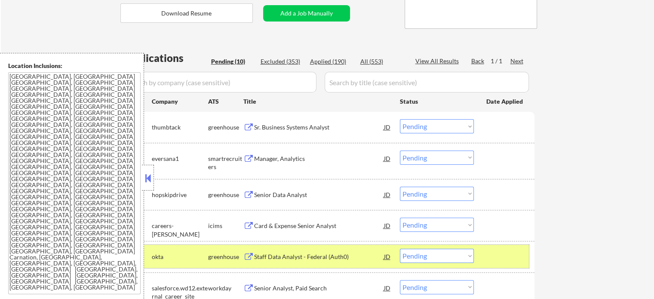
click at [499, 253] on div at bounding box center [506, 256] width 38 height 15
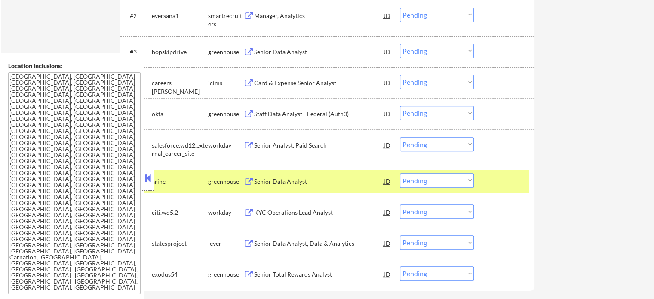
scroll to position [344, 0]
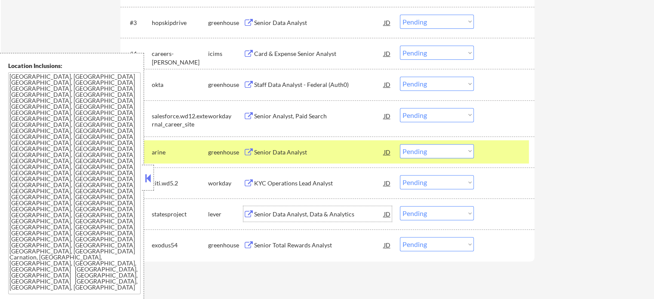
click at [292, 219] on div "Senior Data Analyst, Data & Analytics" at bounding box center [319, 213] width 130 height 15
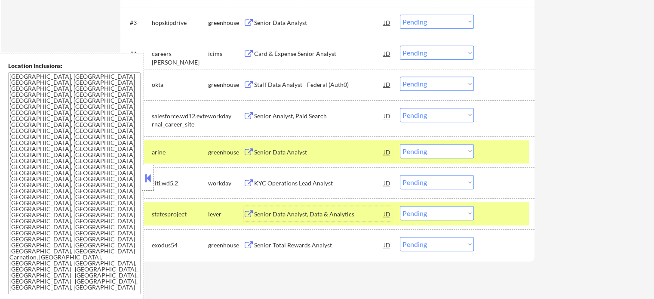
click at [511, 216] on div at bounding box center [506, 213] width 38 height 15
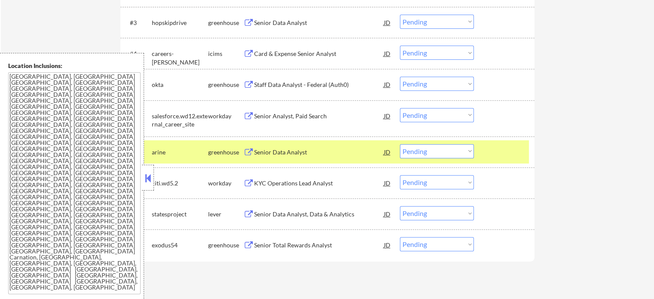
click at [496, 155] on div at bounding box center [506, 151] width 38 height 15
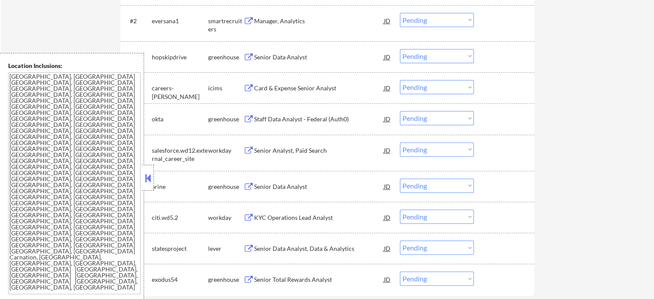
scroll to position [258, 0]
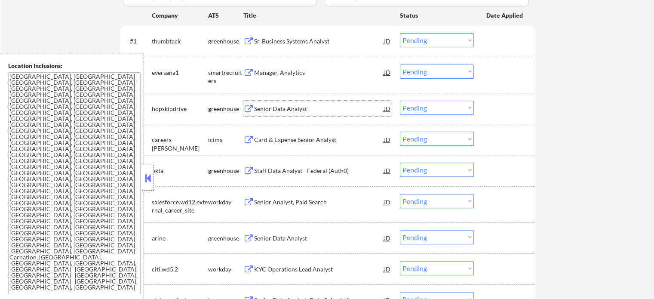
click at [270, 105] on div "Senior Data Analyst" at bounding box center [319, 109] width 130 height 9
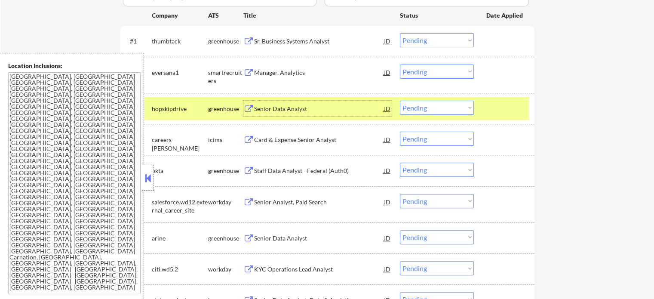
click at [299, 171] on div "Staff Data Analyst - Federal (Auth0)" at bounding box center [319, 170] width 130 height 9
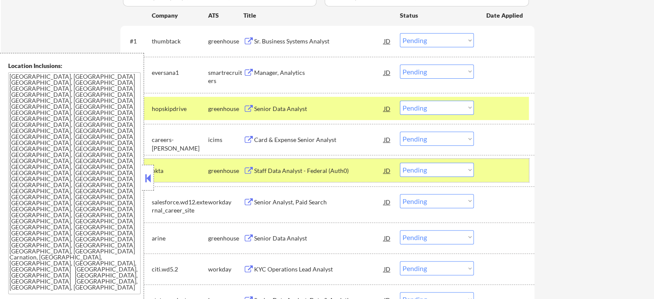
click at [499, 172] on div at bounding box center [506, 170] width 38 height 15
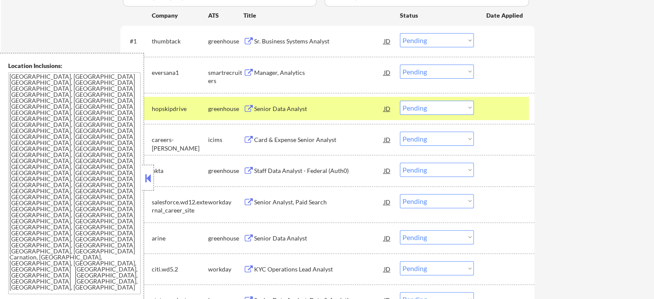
click at [502, 115] on div at bounding box center [506, 108] width 38 height 15
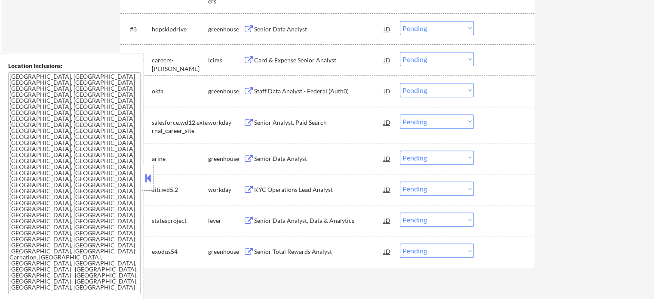
scroll to position [301, 0]
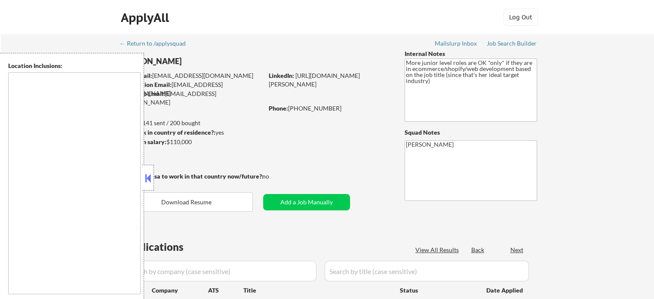
type textarea "remote"
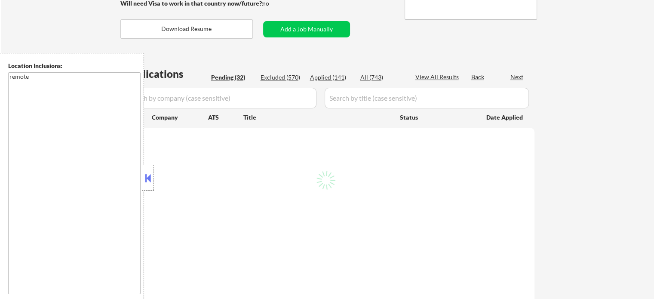
scroll to position [215, 0]
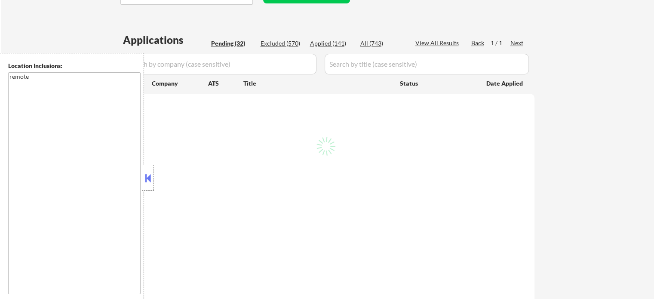
select select ""pending""
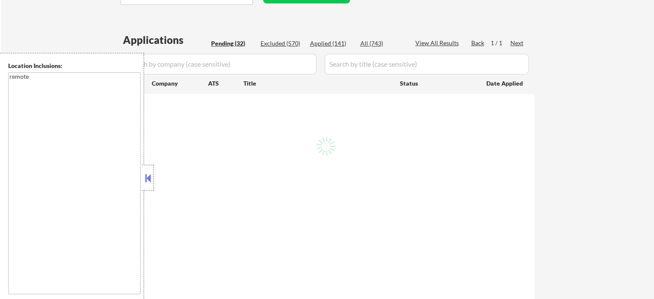
select select ""pending""
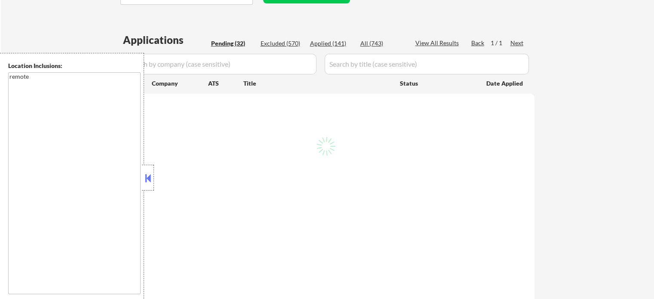
select select ""pending""
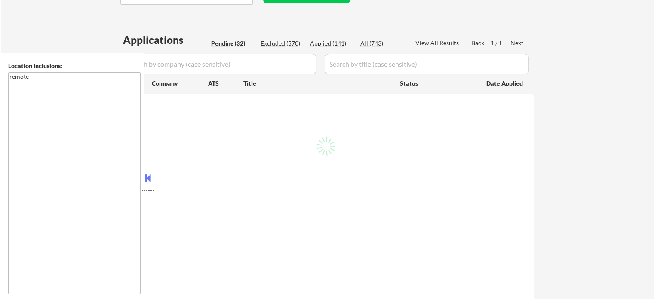
select select ""pending""
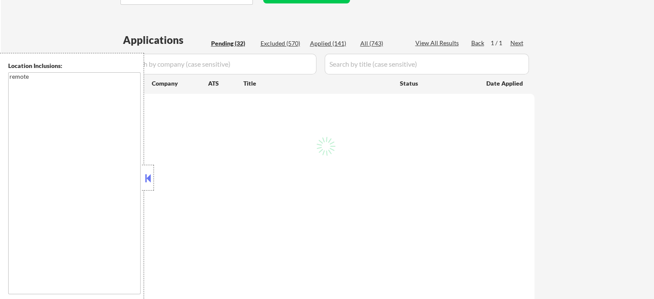
select select ""pending""
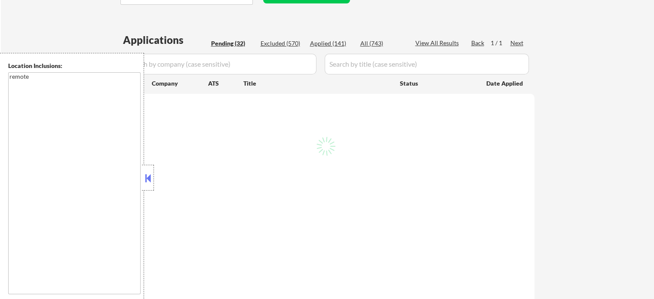
select select ""pending""
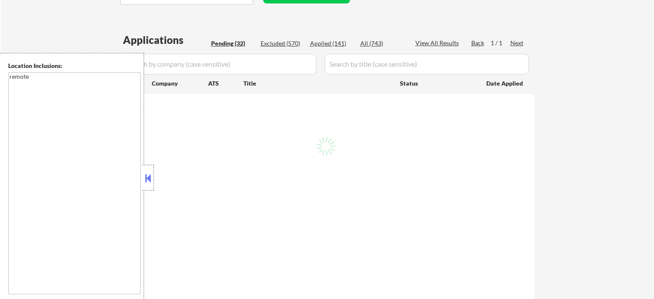
select select ""pending""
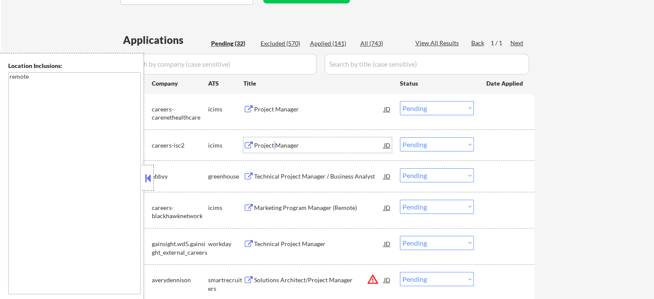
click at [274, 144] on div "Project Manager" at bounding box center [319, 145] width 130 height 9
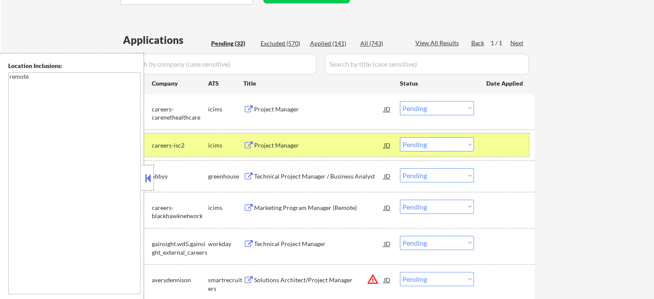
click at [501, 144] on div at bounding box center [506, 144] width 38 height 15
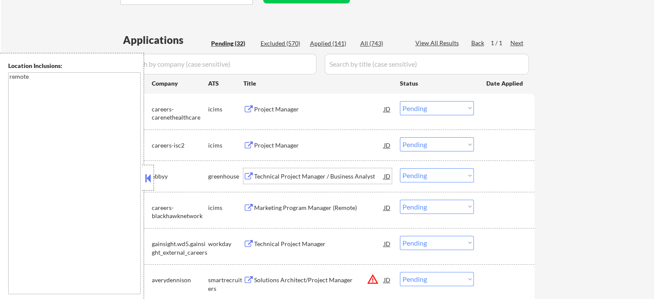
click at [327, 177] on div "Technical Project Manager / Business Analyst" at bounding box center [319, 176] width 130 height 9
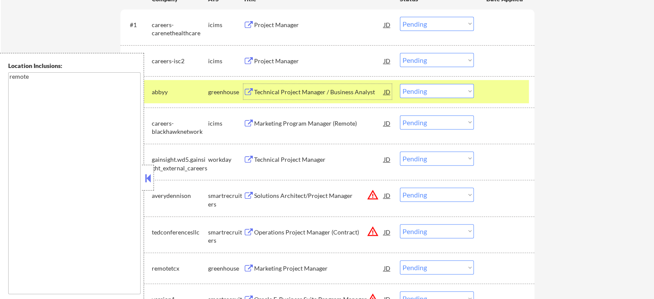
scroll to position [301, 0]
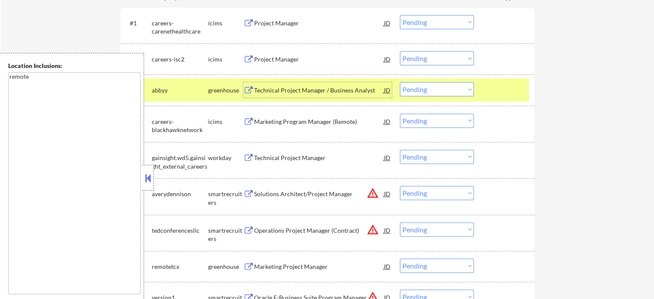
click at [306, 196] on div "Solutions Architect/Project Manager" at bounding box center [319, 194] width 130 height 9
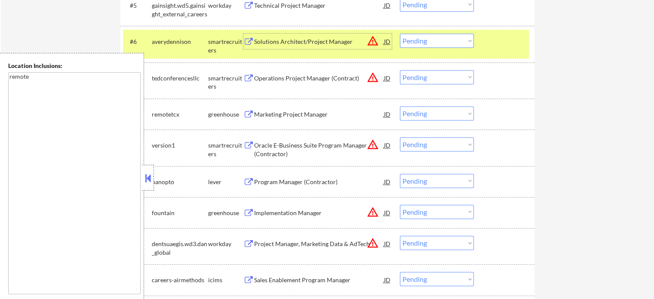
scroll to position [516, 0]
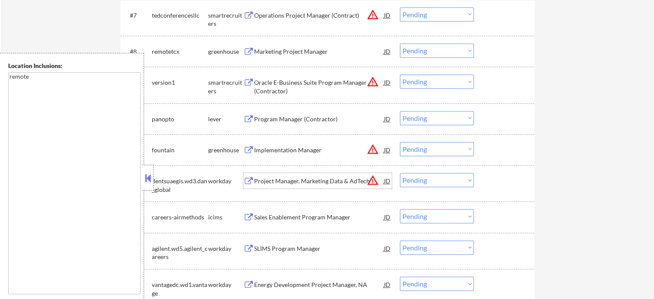
click at [265, 179] on div "Project Manager, Marketing Data & AdTech" at bounding box center [319, 181] width 130 height 9
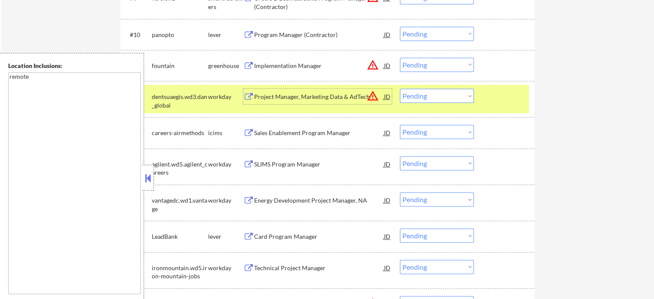
scroll to position [602, 0]
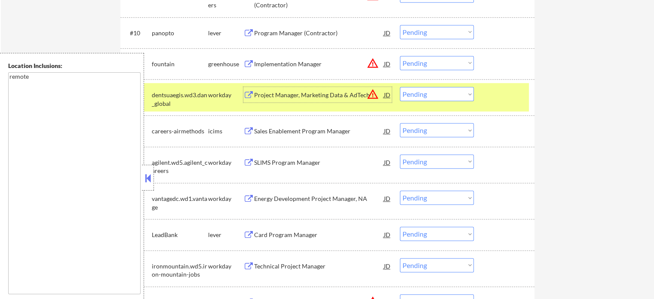
click at [275, 130] on div "Sales Enablement Program Manager" at bounding box center [319, 131] width 130 height 9
